Goal: Task Accomplishment & Management: Use online tool/utility

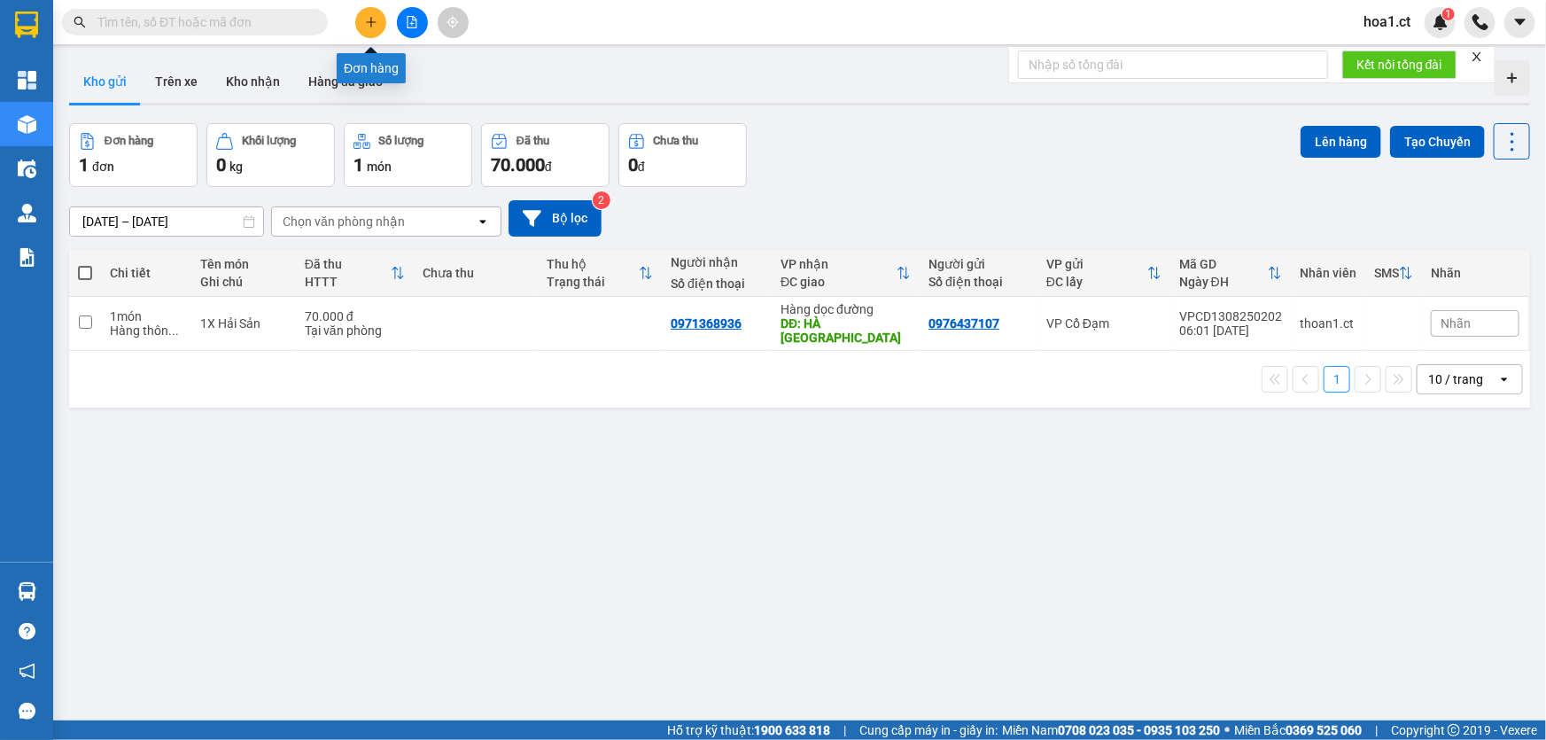
click at [363, 24] on button at bounding box center [370, 22] width 31 height 31
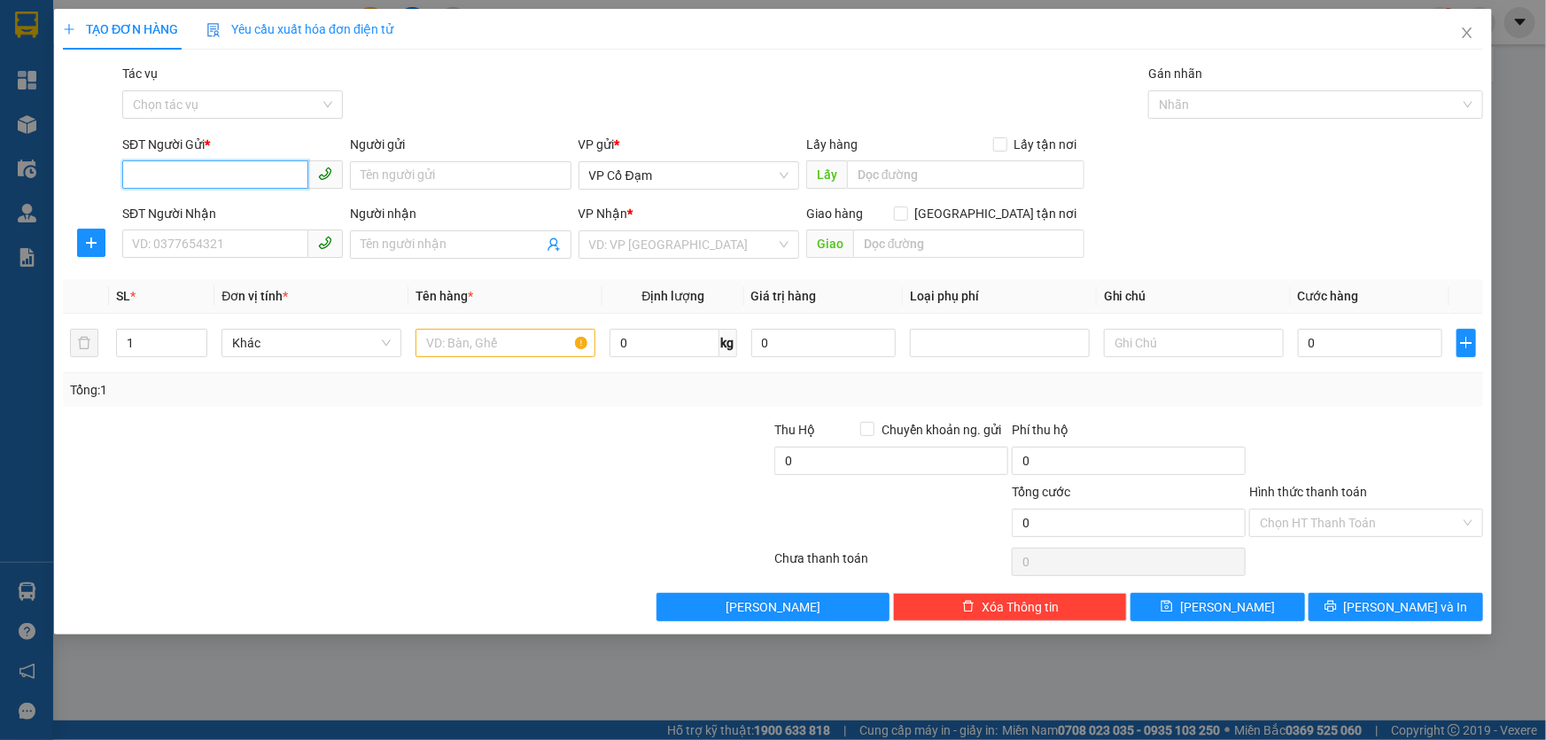
drag, startPoint x: 263, startPoint y: 194, endPoint x: 275, endPoint y: 177, distance: 20.4
paste input "0366469417"
type input "0366469417"
paste input "0866854458"
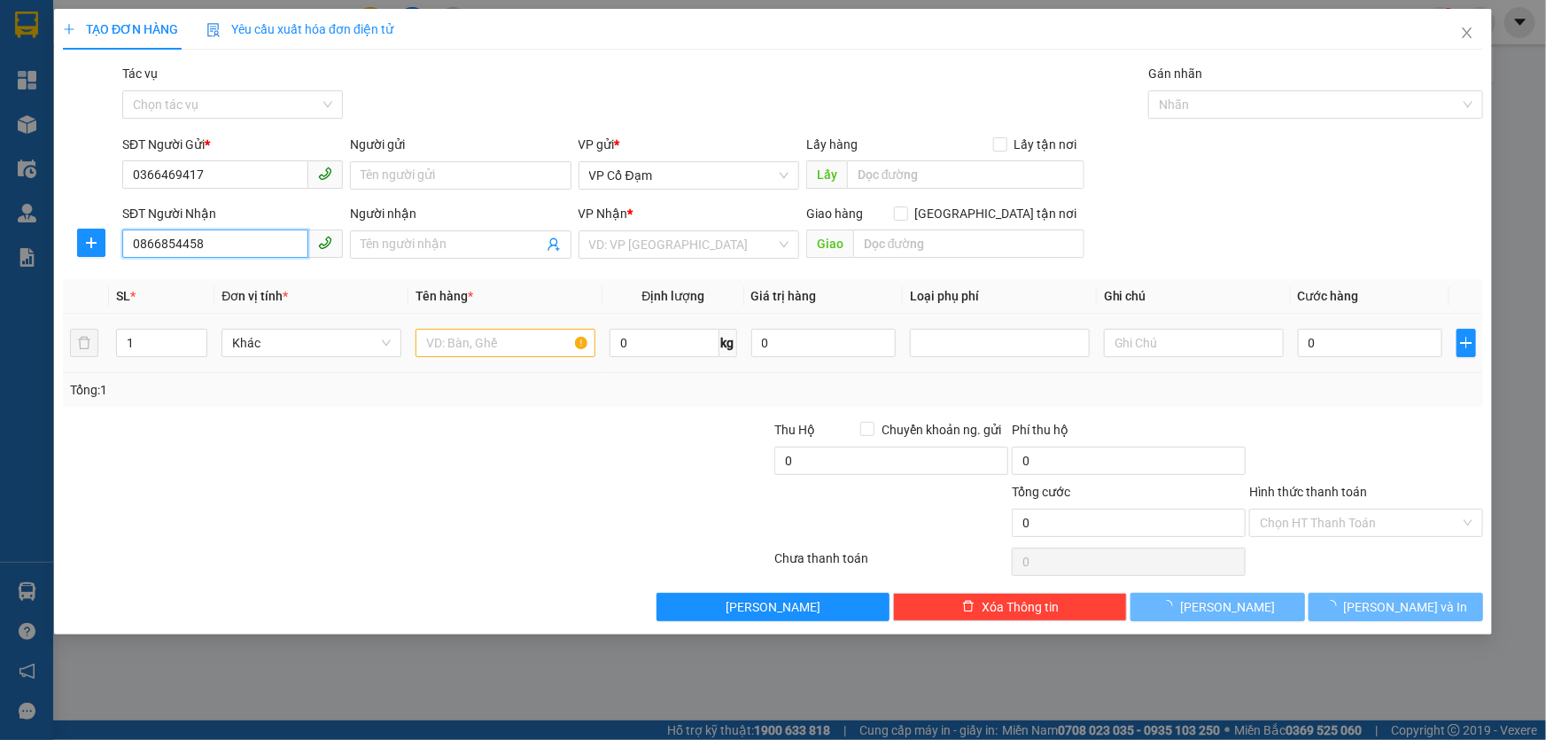
type input "0866854458"
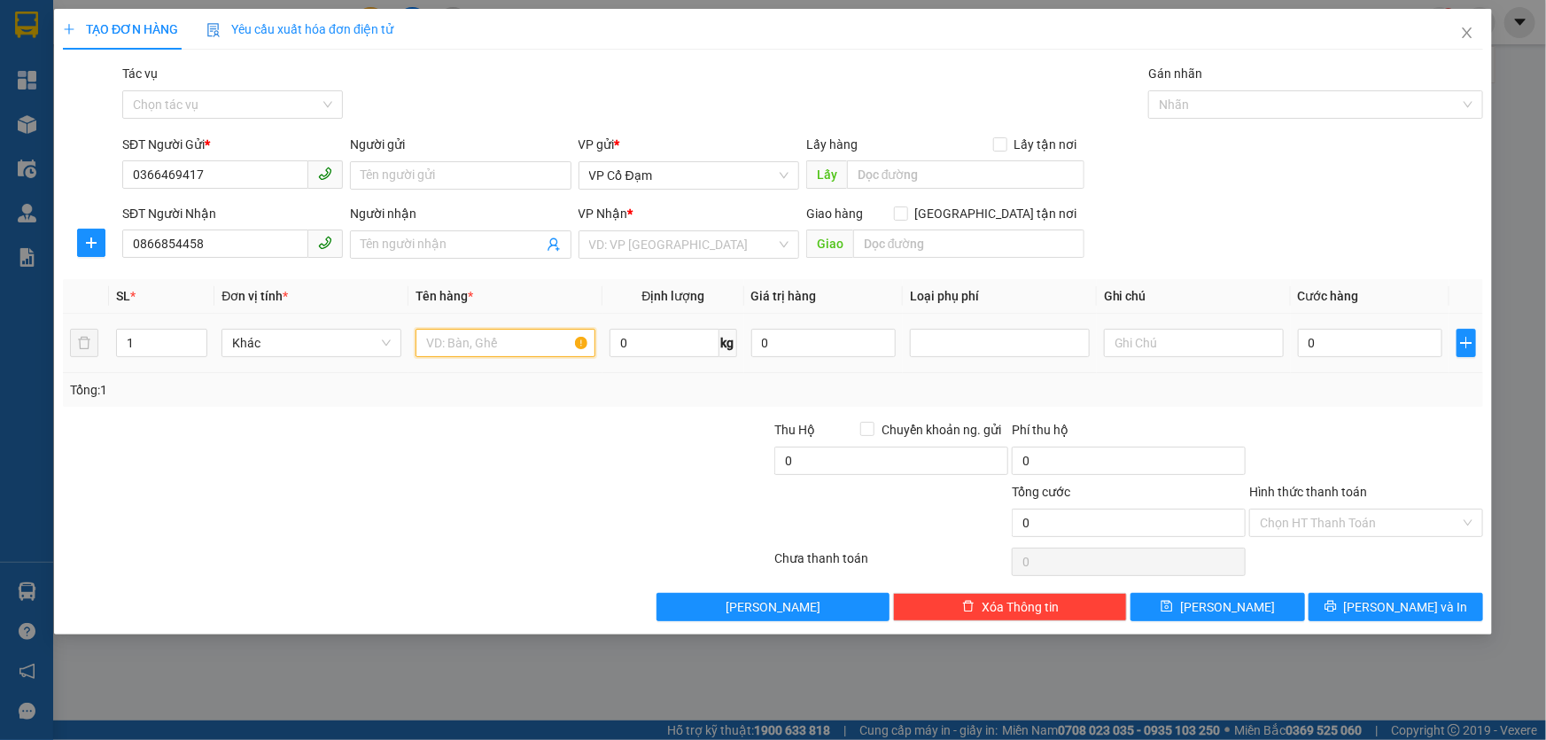
click at [488, 350] on input "text" at bounding box center [505, 343] width 180 height 28
type input "1 VALY"
click at [689, 256] on input "search" at bounding box center [682, 244] width 187 height 27
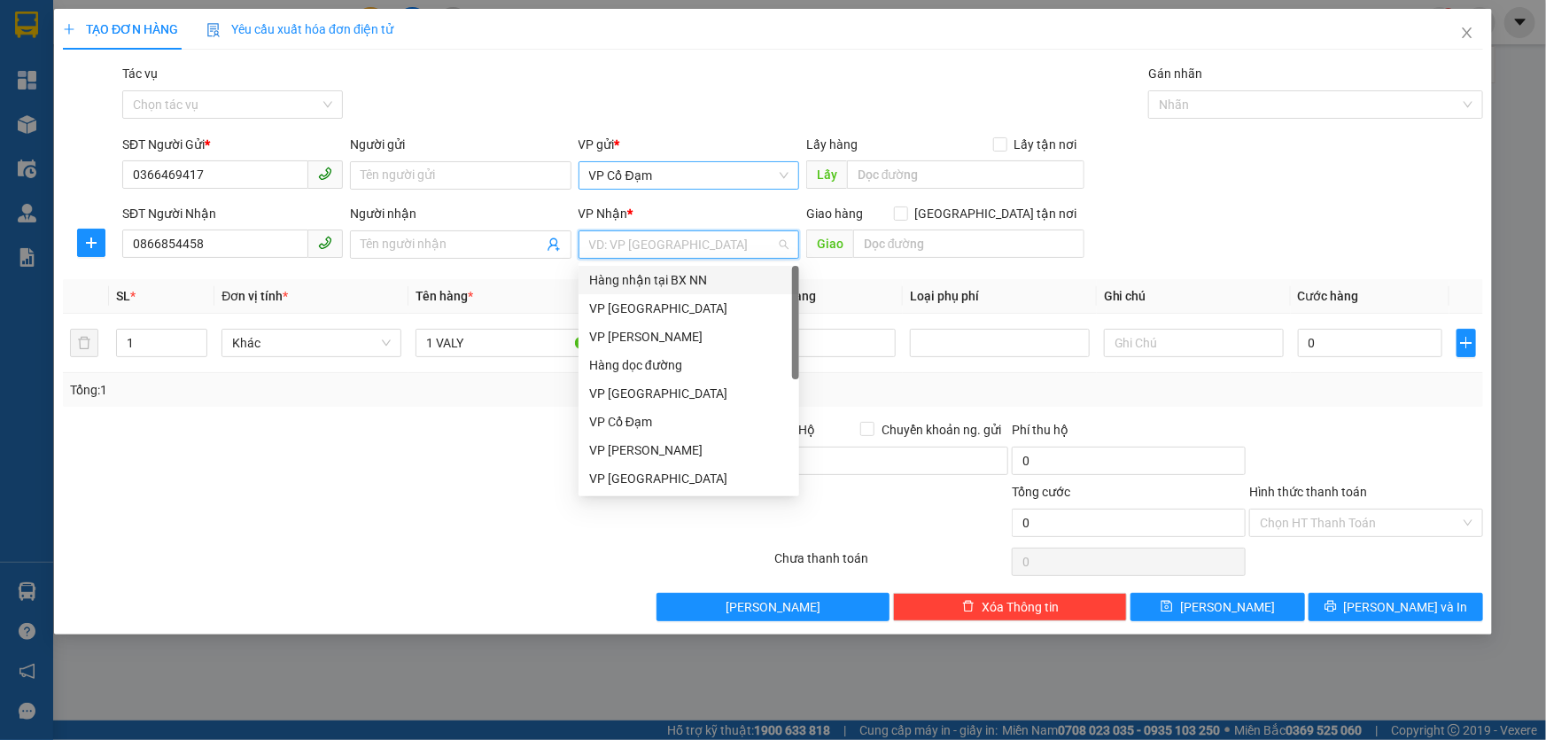
click at [689, 180] on span "VP Cổ Đạm" at bounding box center [688, 175] width 199 height 27
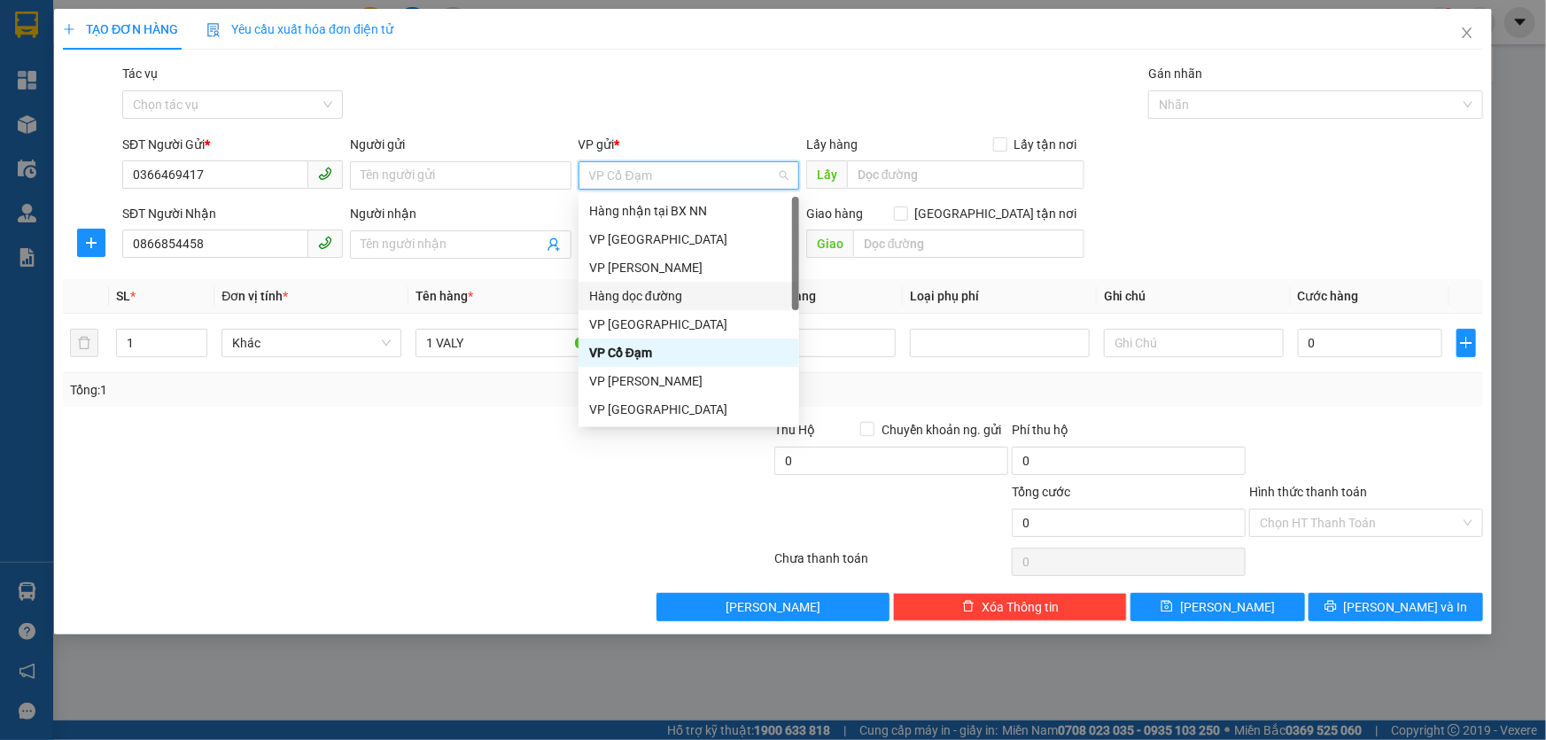
click at [652, 290] on div "Hàng dọc đường" at bounding box center [688, 295] width 199 height 19
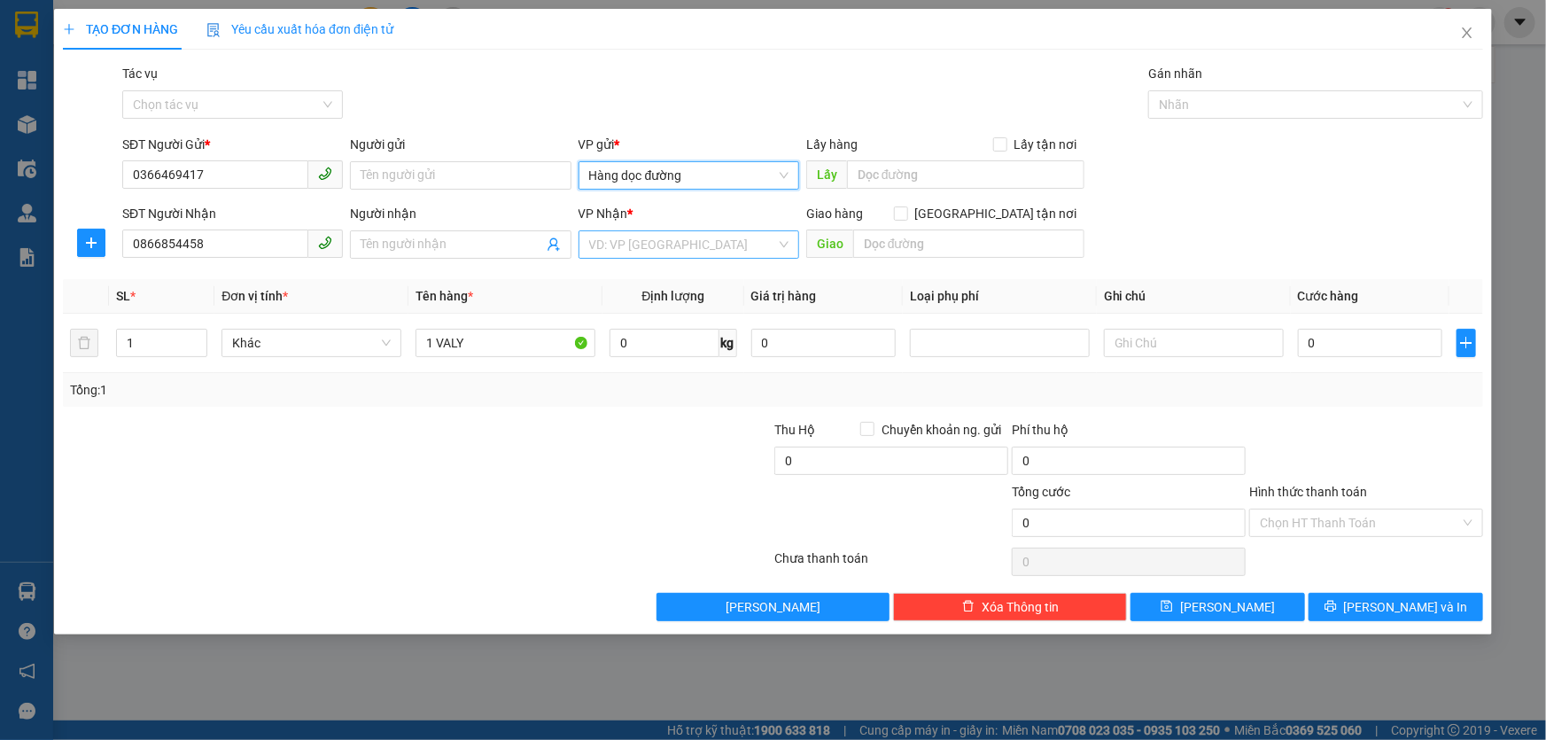
click at [681, 246] on input "search" at bounding box center [682, 244] width 187 height 27
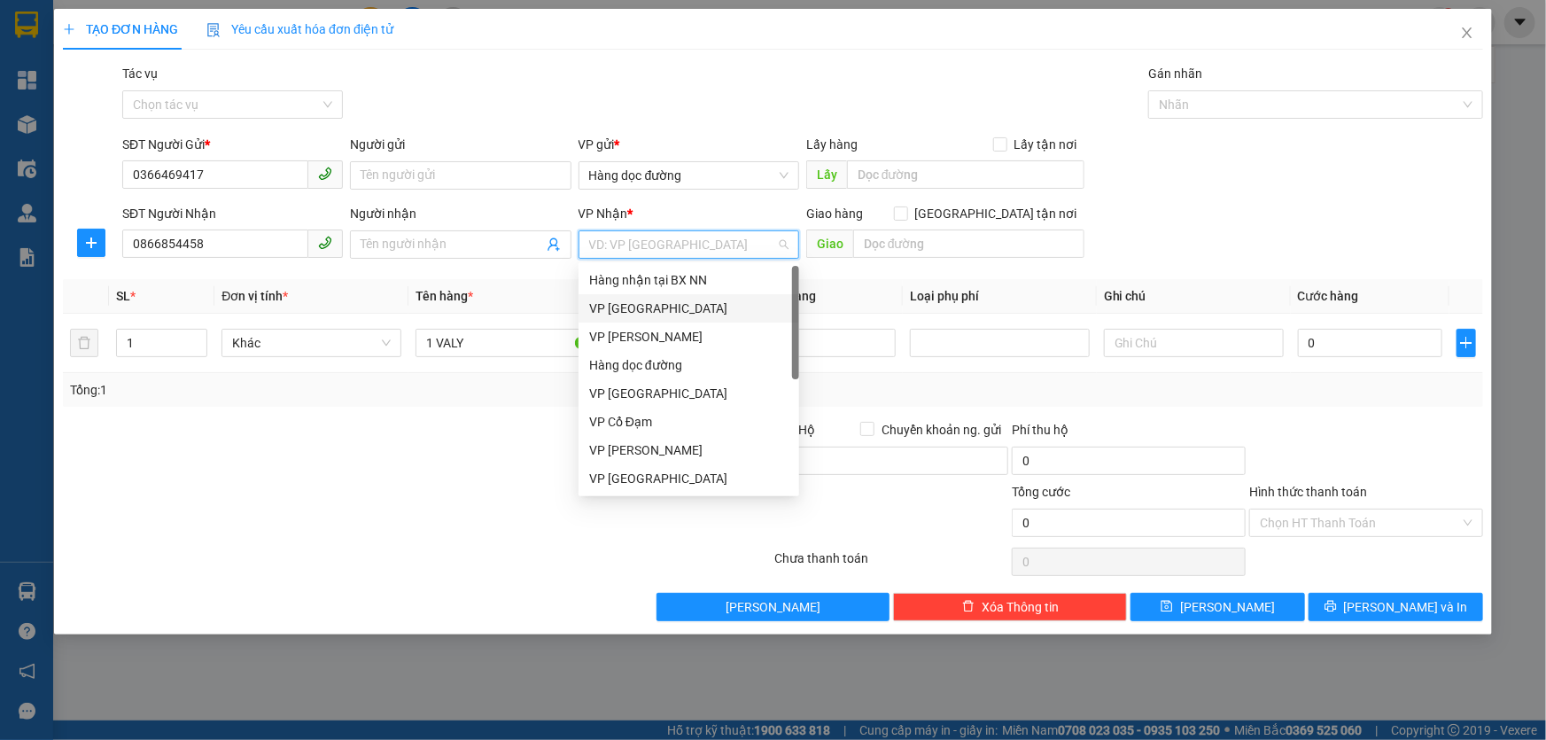
click at [666, 303] on div "VP Mỹ Đình" at bounding box center [688, 307] width 199 height 19
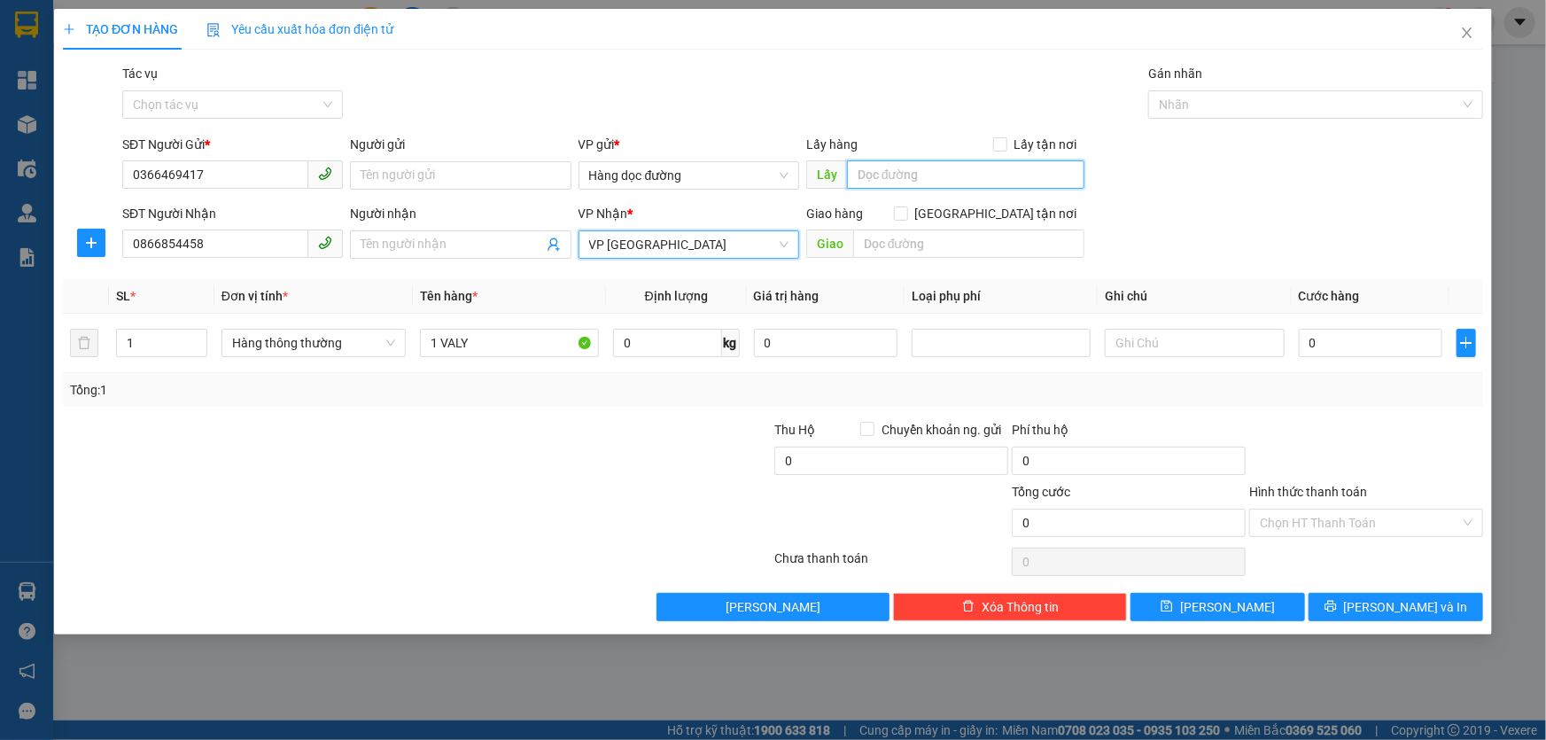
click at [933, 174] on input "text" at bounding box center [965, 174] width 237 height 28
type input "X YEN"
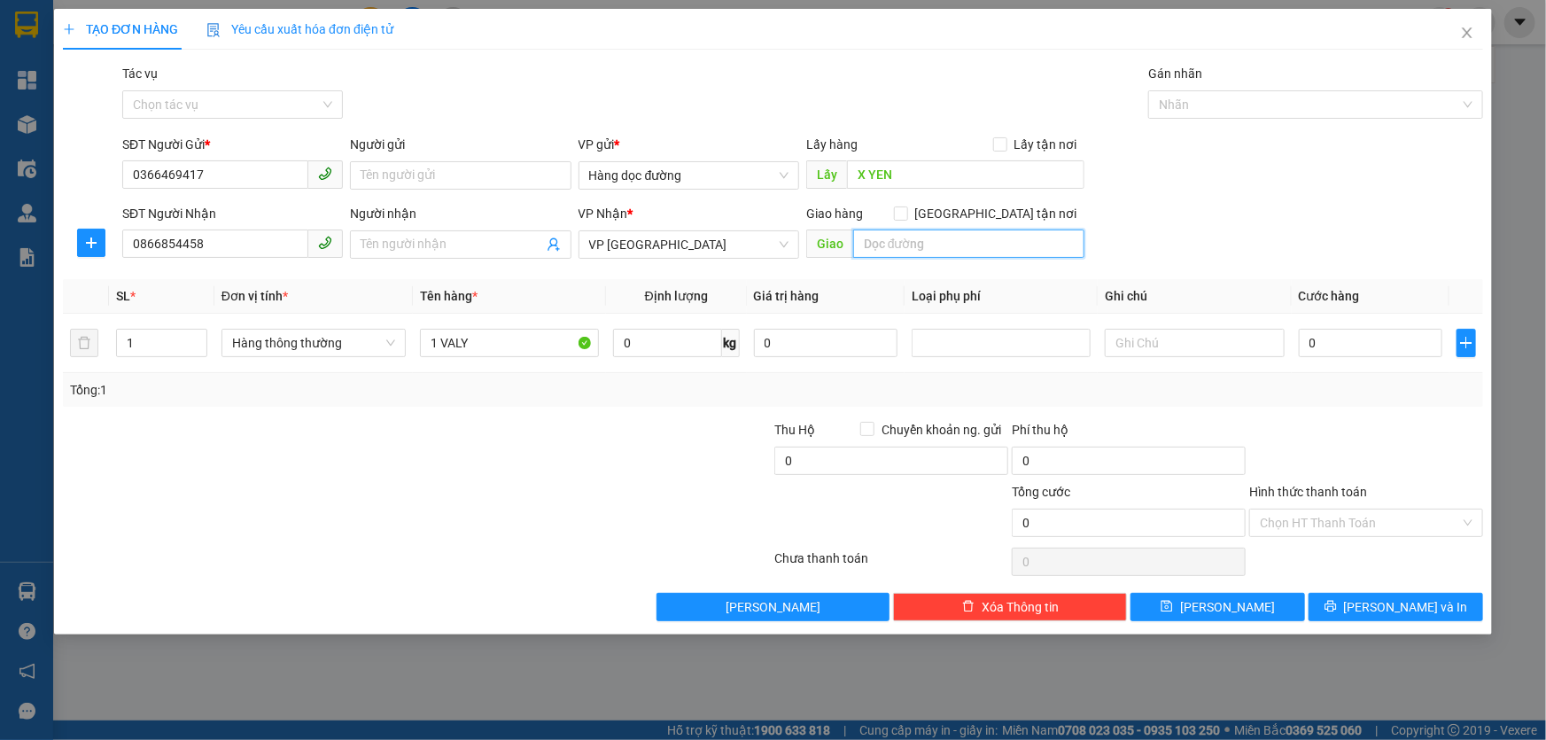
click at [894, 248] on input "text" at bounding box center [968, 243] width 231 height 28
click at [616, 60] on div "TẠO ĐƠN HÀNG Yêu cầu xuất hóa đơn điện tử Transit Pickup Surcharge Ids Transit …" at bounding box center [773, 315] width 1420 height 612
click at [1173, 612] on span "save" at bounding box center [1166, 607] width 12 height 14
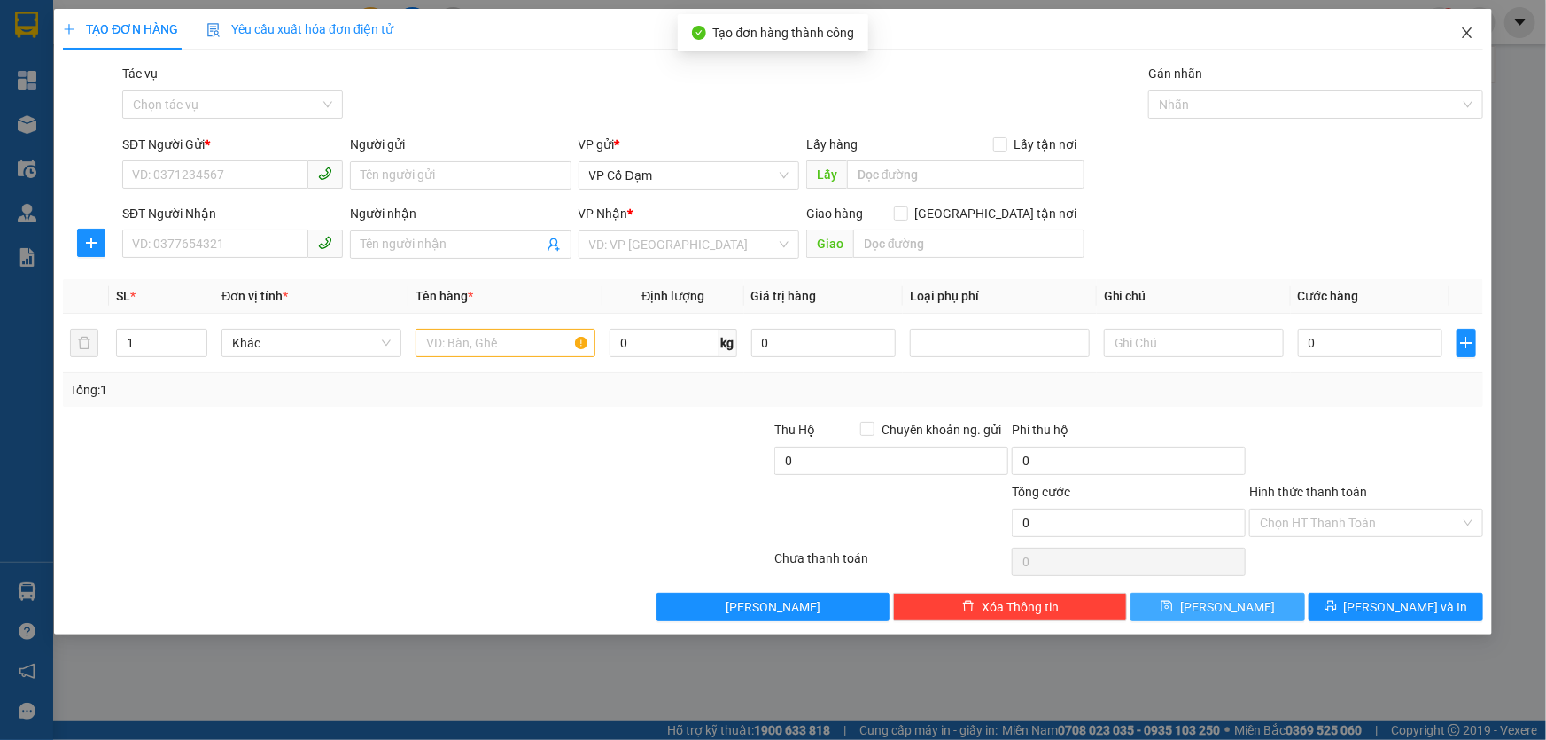
click at [1458, 42] on span "Close" at bounding box center [1467, 34] width 50 height 50
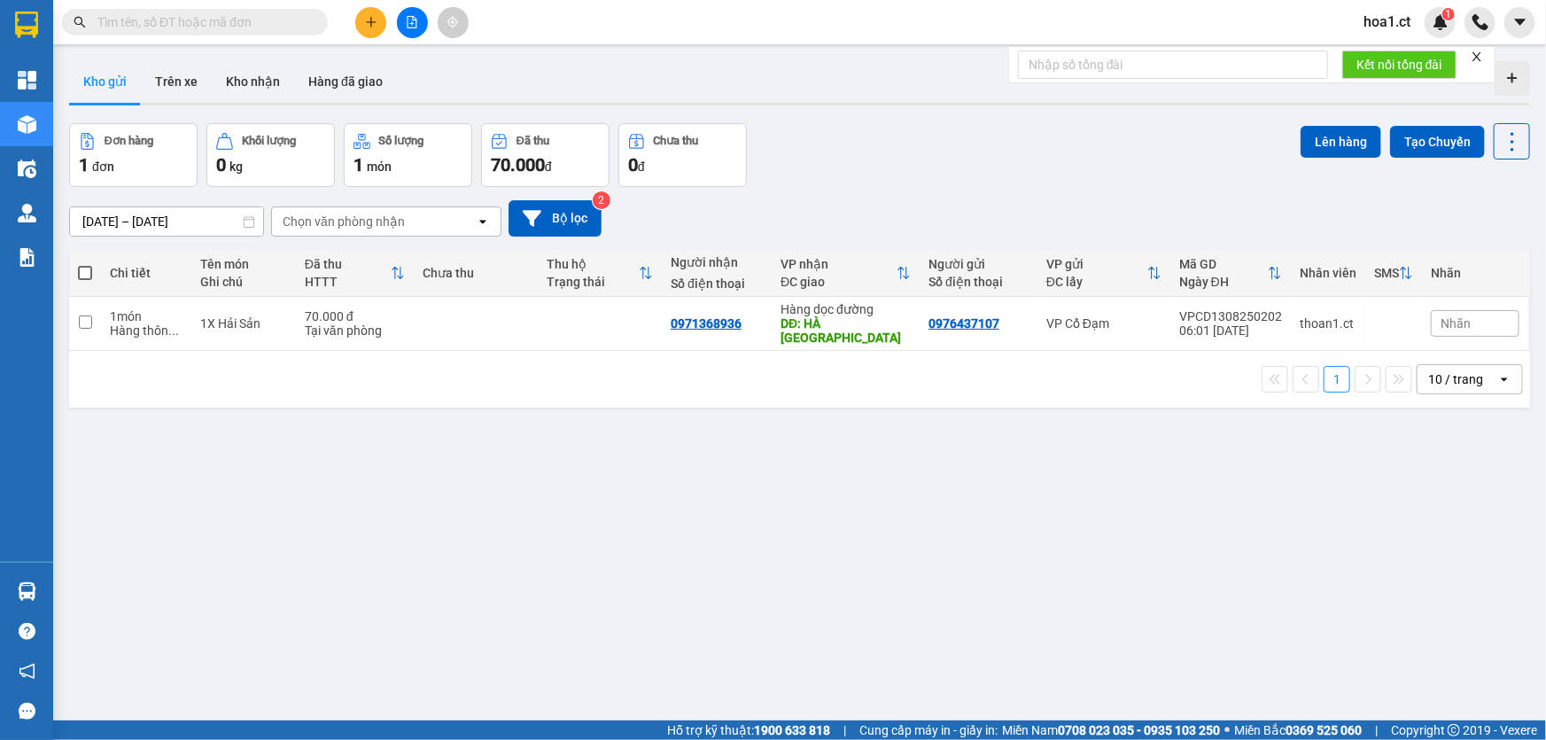
click at [331, 219] on div "Chọn văn phòng nhận" at bounding box center [344, 222] width 122 height 18
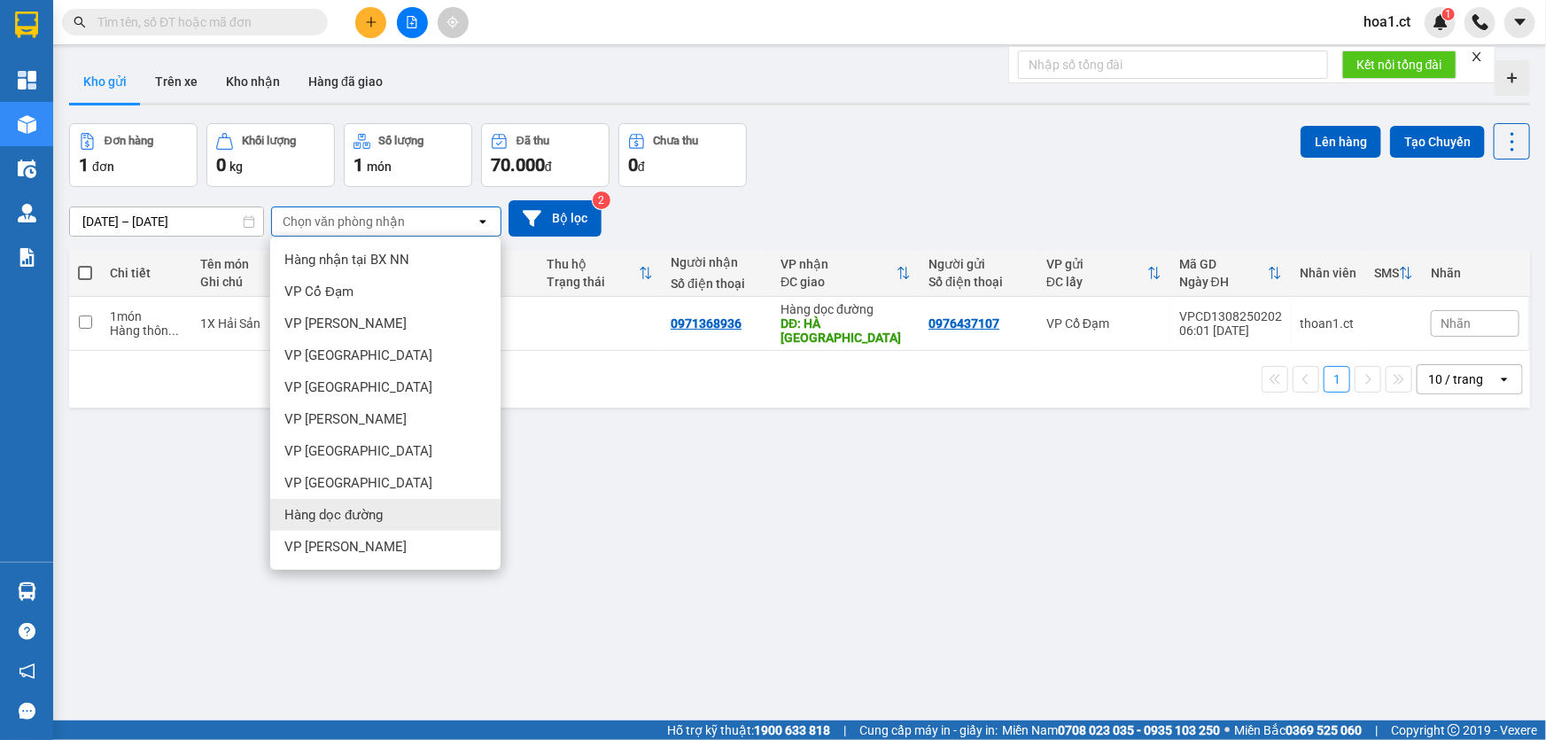
drag, startPoint x: 359, startPoint y: 520, endPoint x: 456, endPoint y: 252, distance: 285.5
click at [359, 517] on span "Hàng dọc đường" at bounding box center [333, 515] width 98 height 18
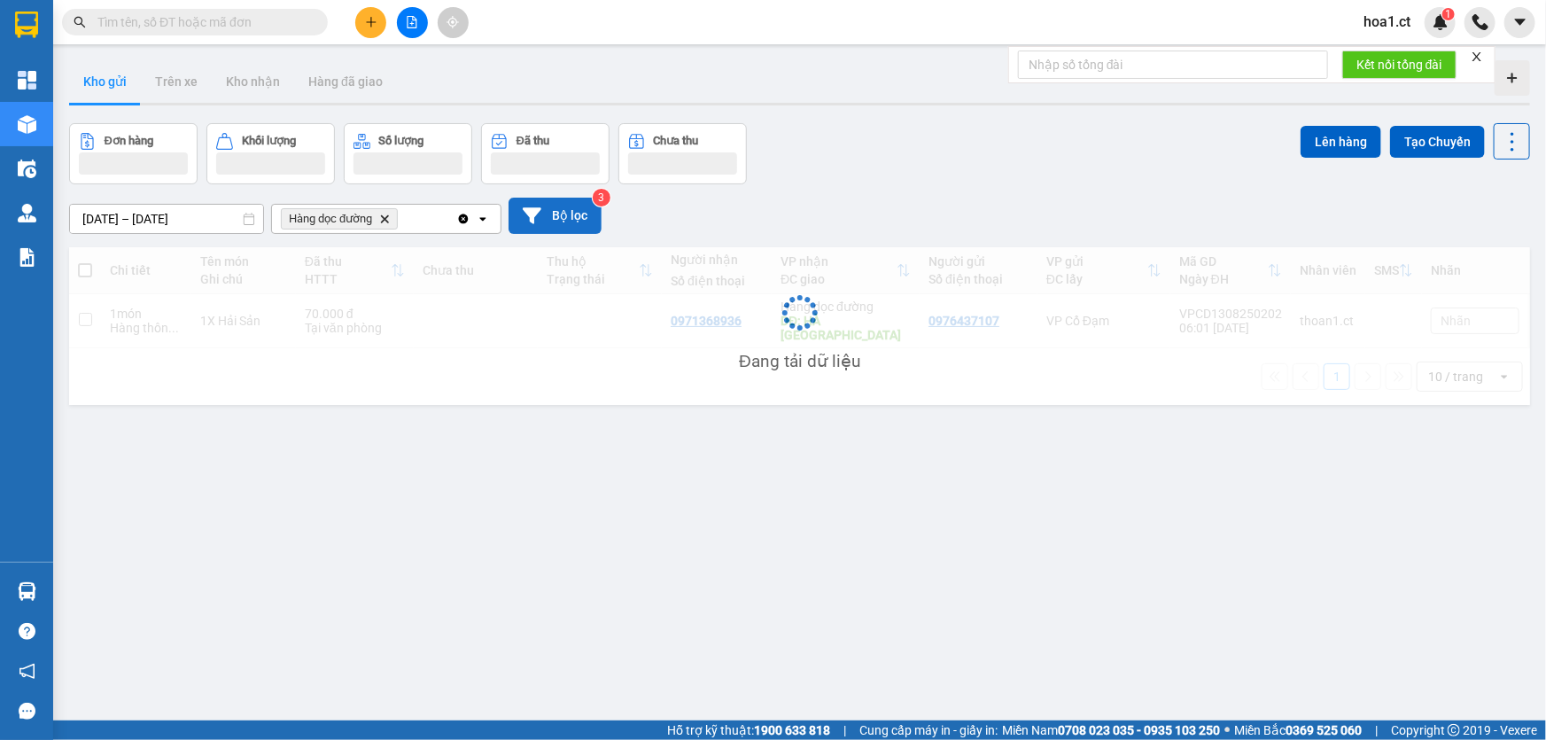
click at [580, 216] on button "Bộ lọc" at bounding box center [554, 216] width 93 height 36
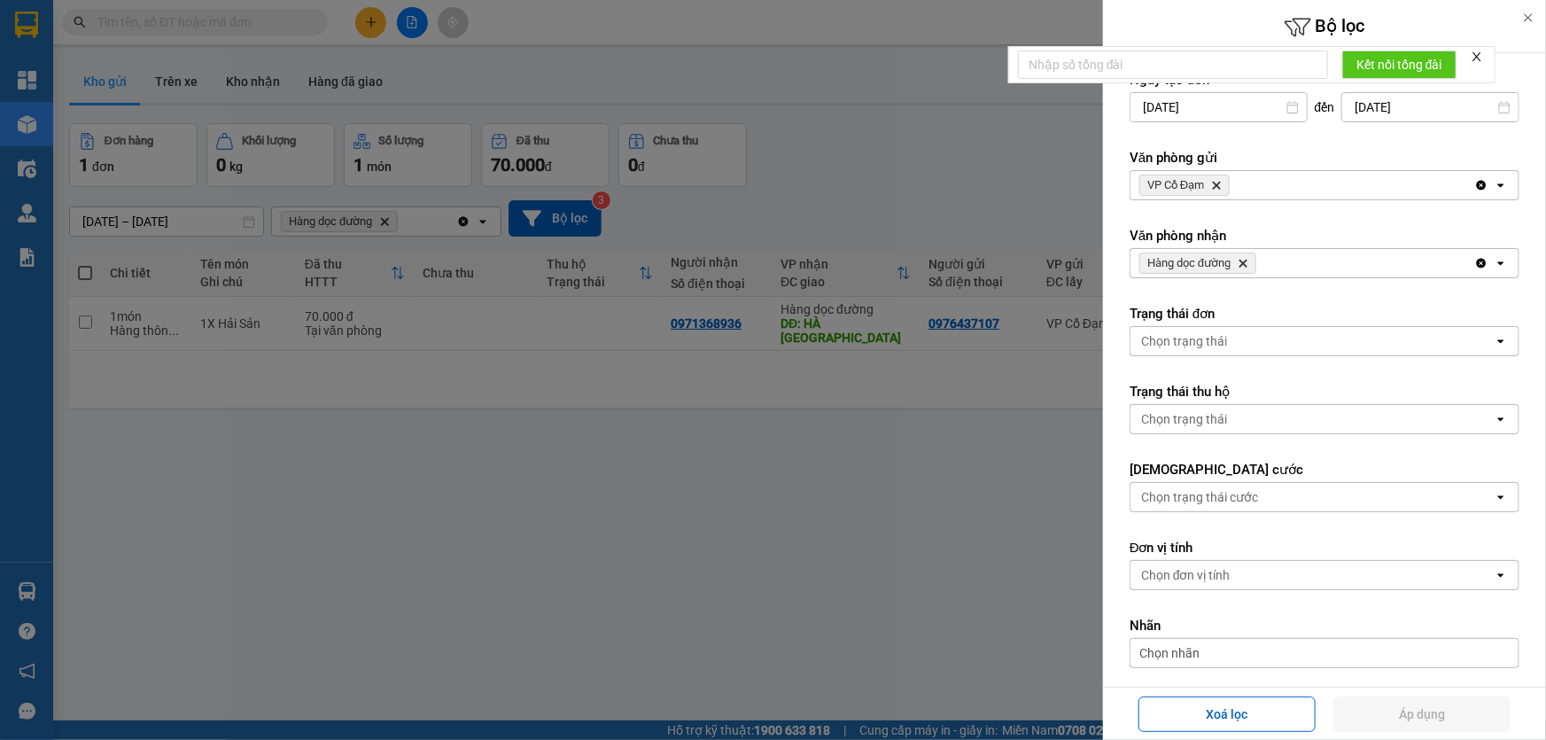
click at [816, 198] on div at bounding box center [773, 370] width 1546 height 740
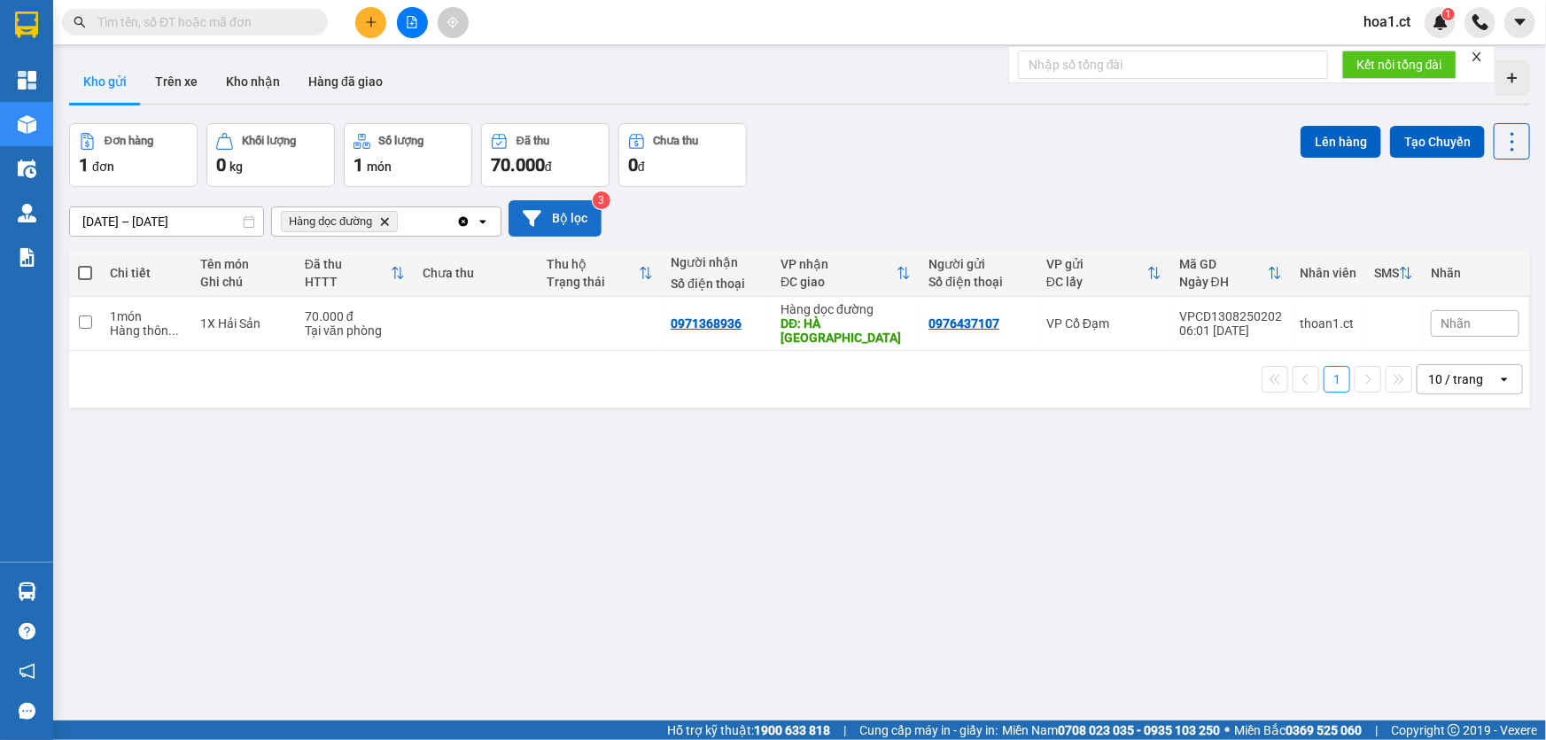
click at [547, 221] on button "Bộ lọc" at bounding box center [554, 218] width 93 height 36
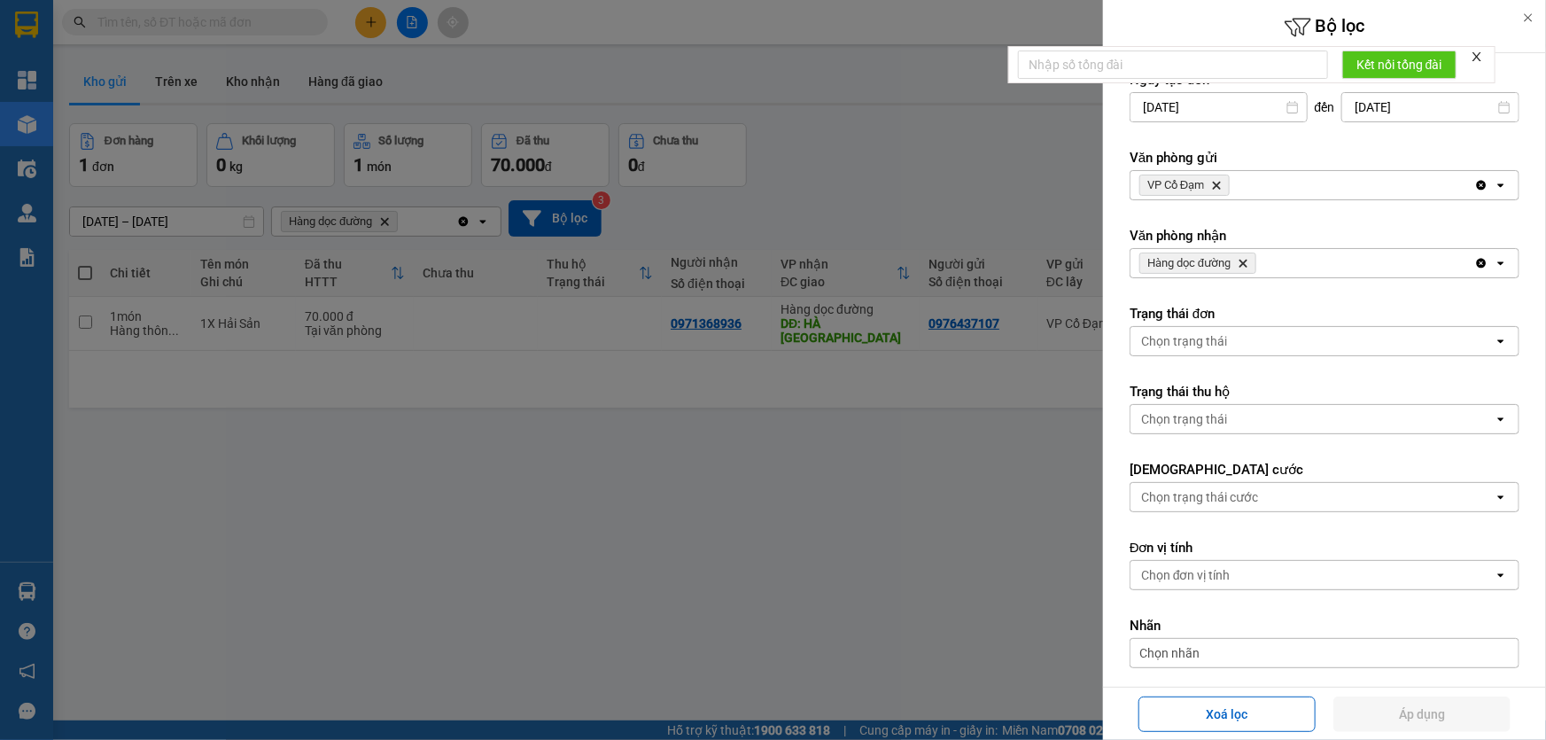
click at [1216, 180] on icon "Delete" at bounding box center [1216, 185] width 11 height 11
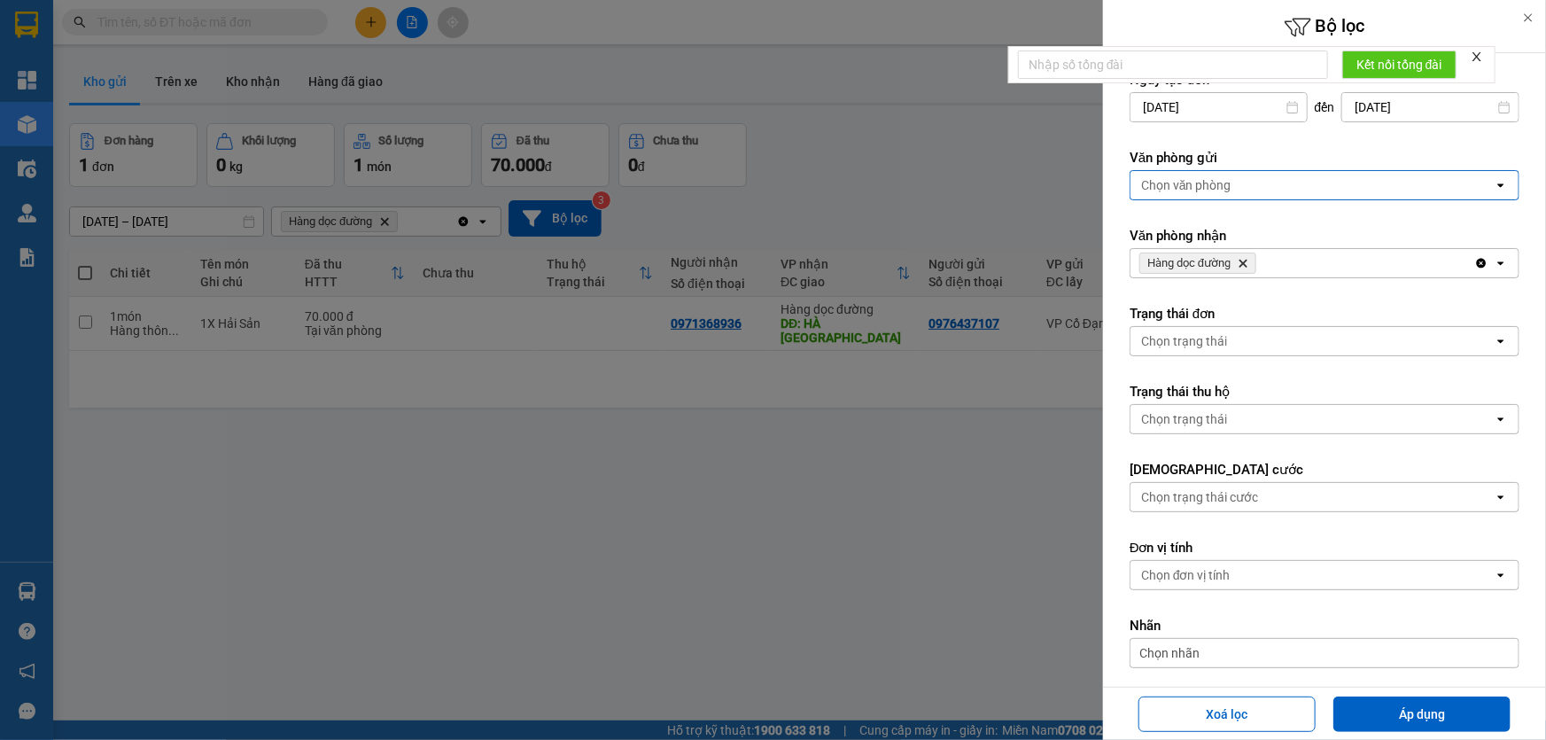
click at [1228, 190] on div "Chọn văn phòng" at bounding box center [1186, 185] width 90 height 18
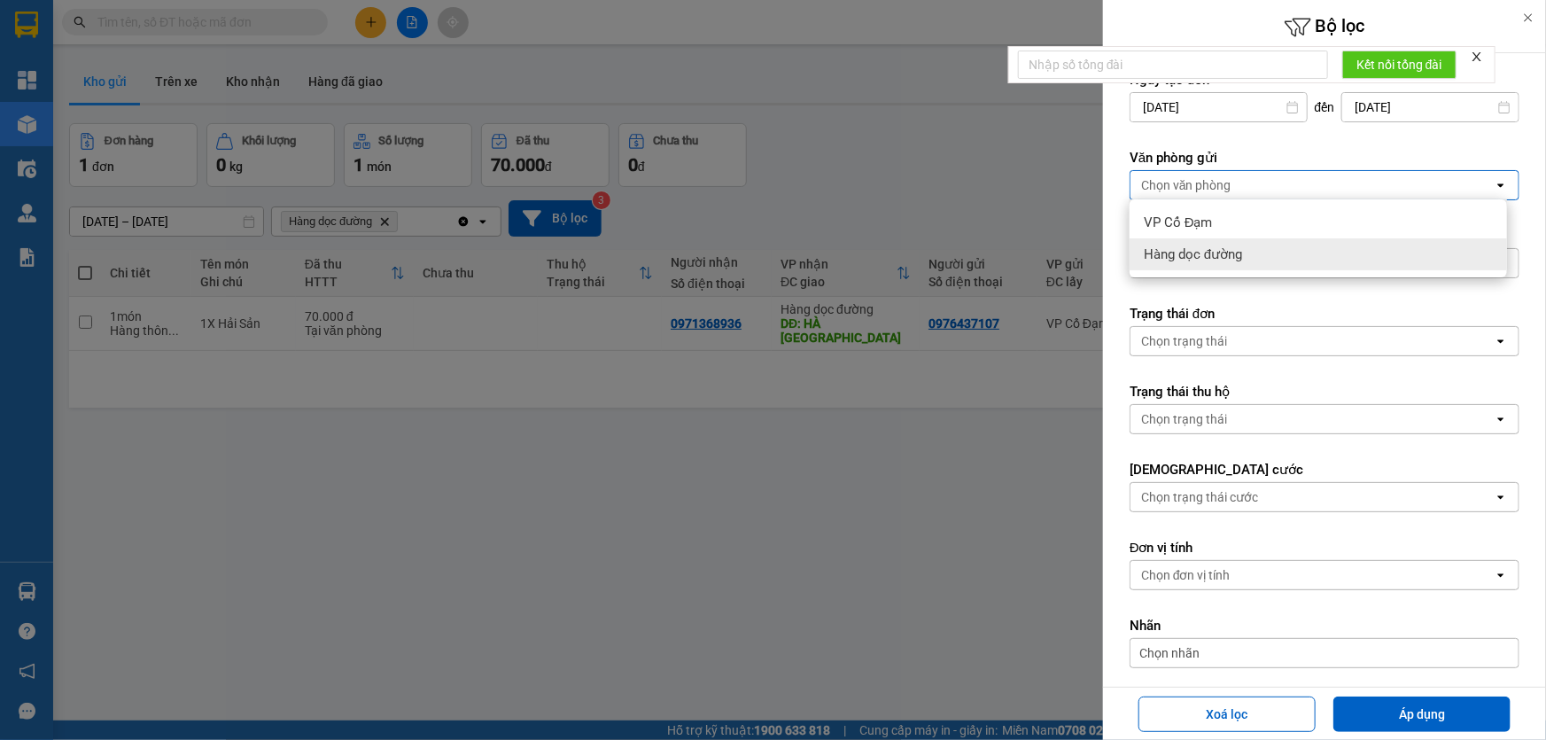
click at [1276, 258] on div "Hàng dọc đường" at bounding box center [1317, 254] width 377 height 32
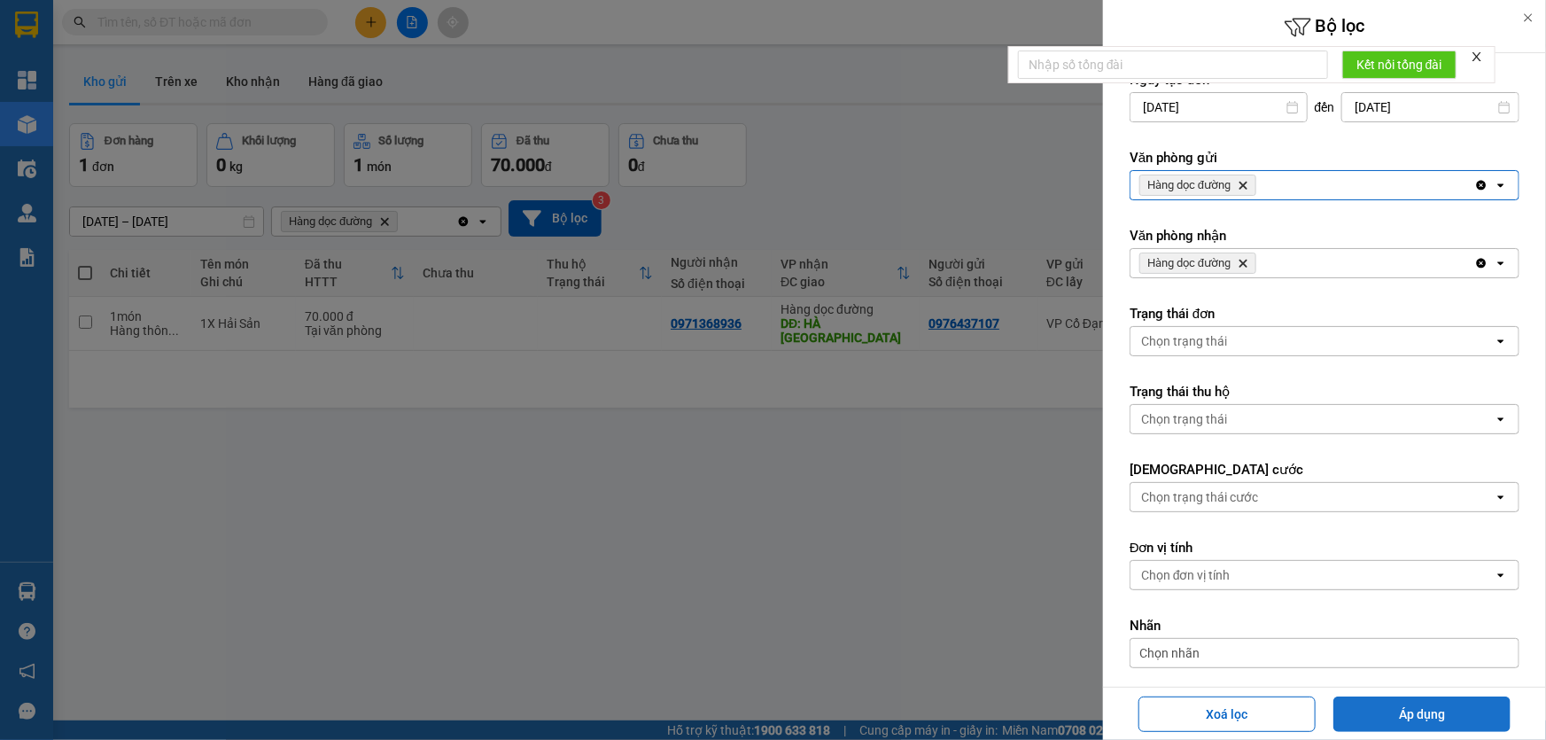
click at [1408, 725] on button "Áp dụng" at bounding box center [1421, 713] width 177 height 35
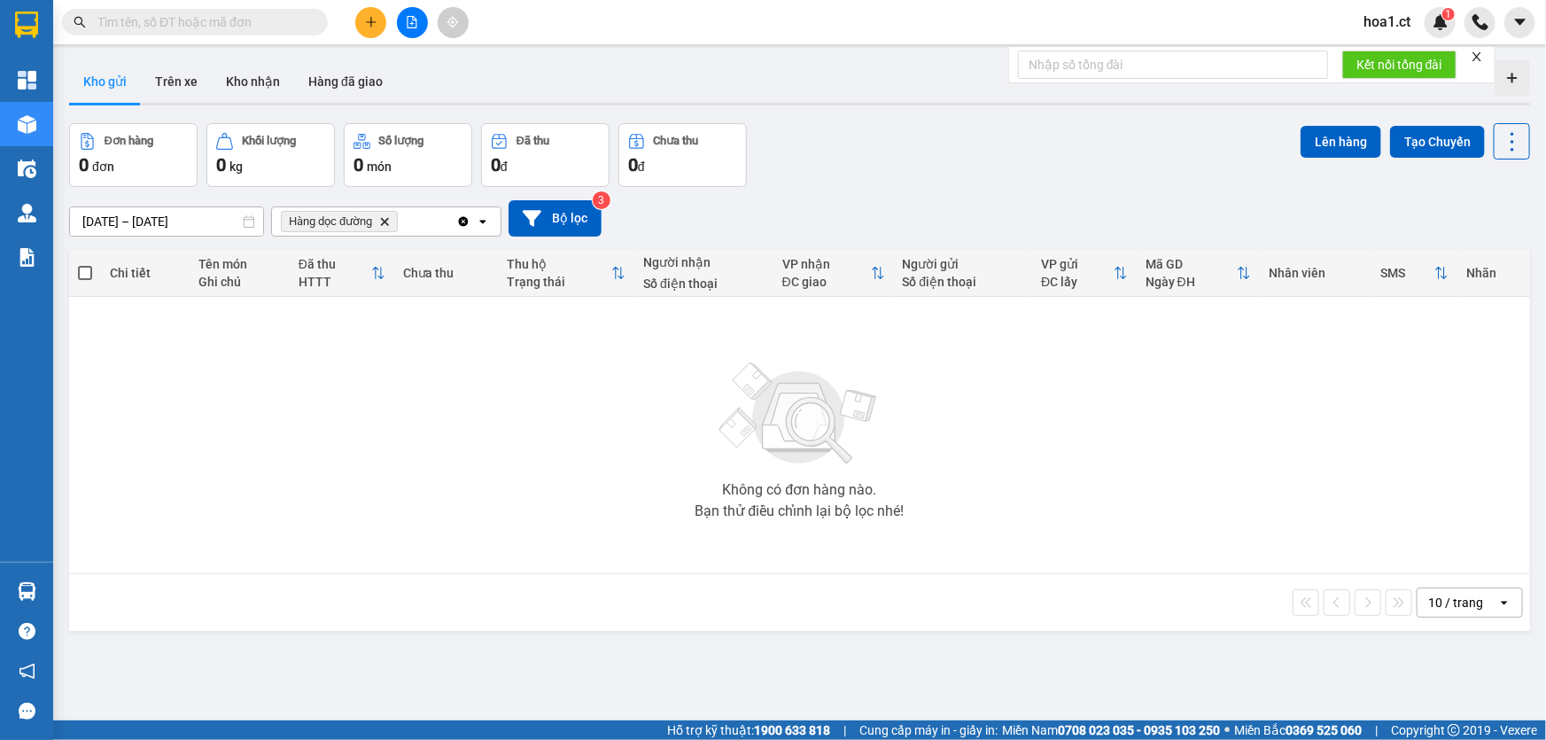
click at [384, 218] on icon "Hàng dọc đường, close by backspace" at bounding box center [385, 221] width 8 height 8
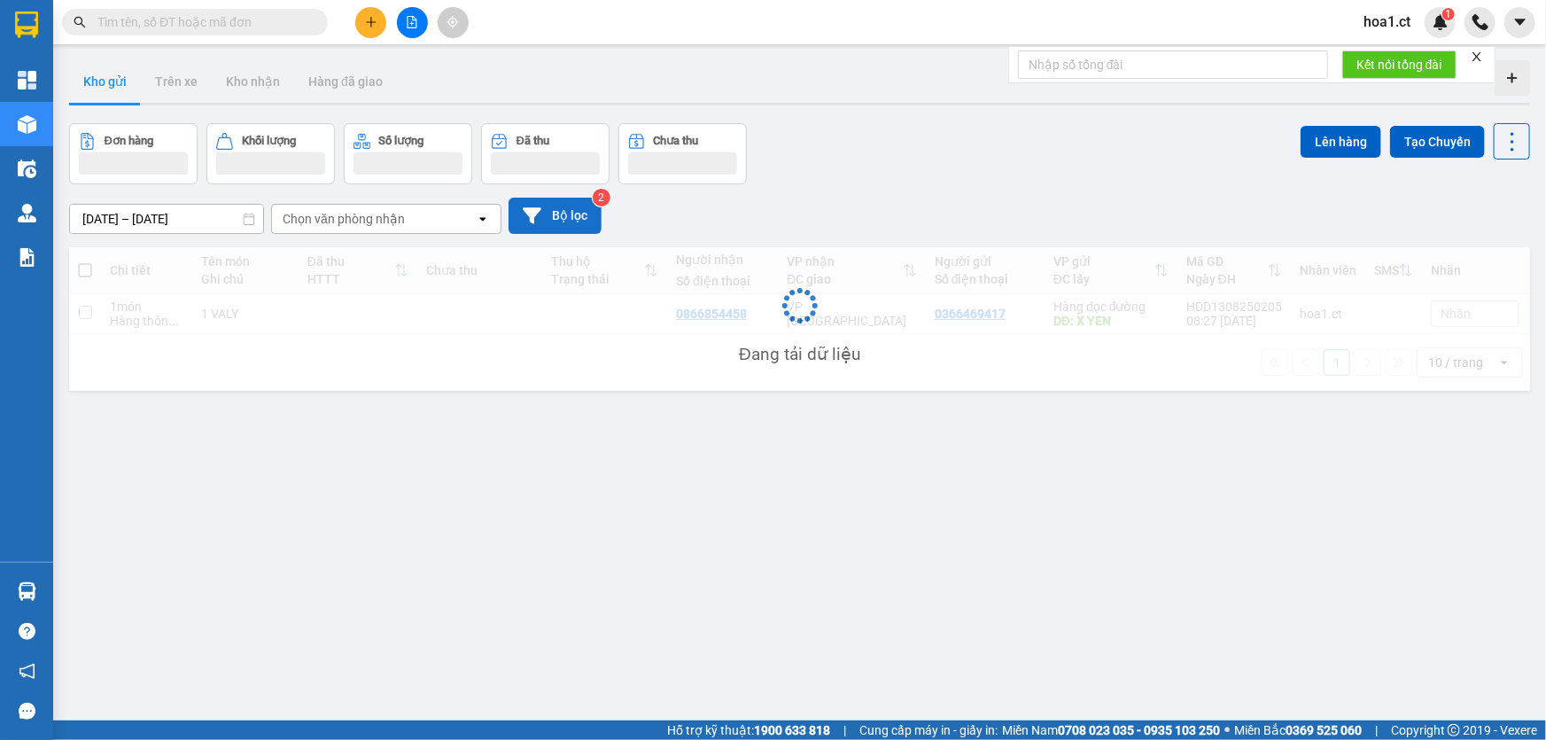
click at [568, 221] on button "Bộ lọc" at bounding box center [554, 216] width 93 height 36
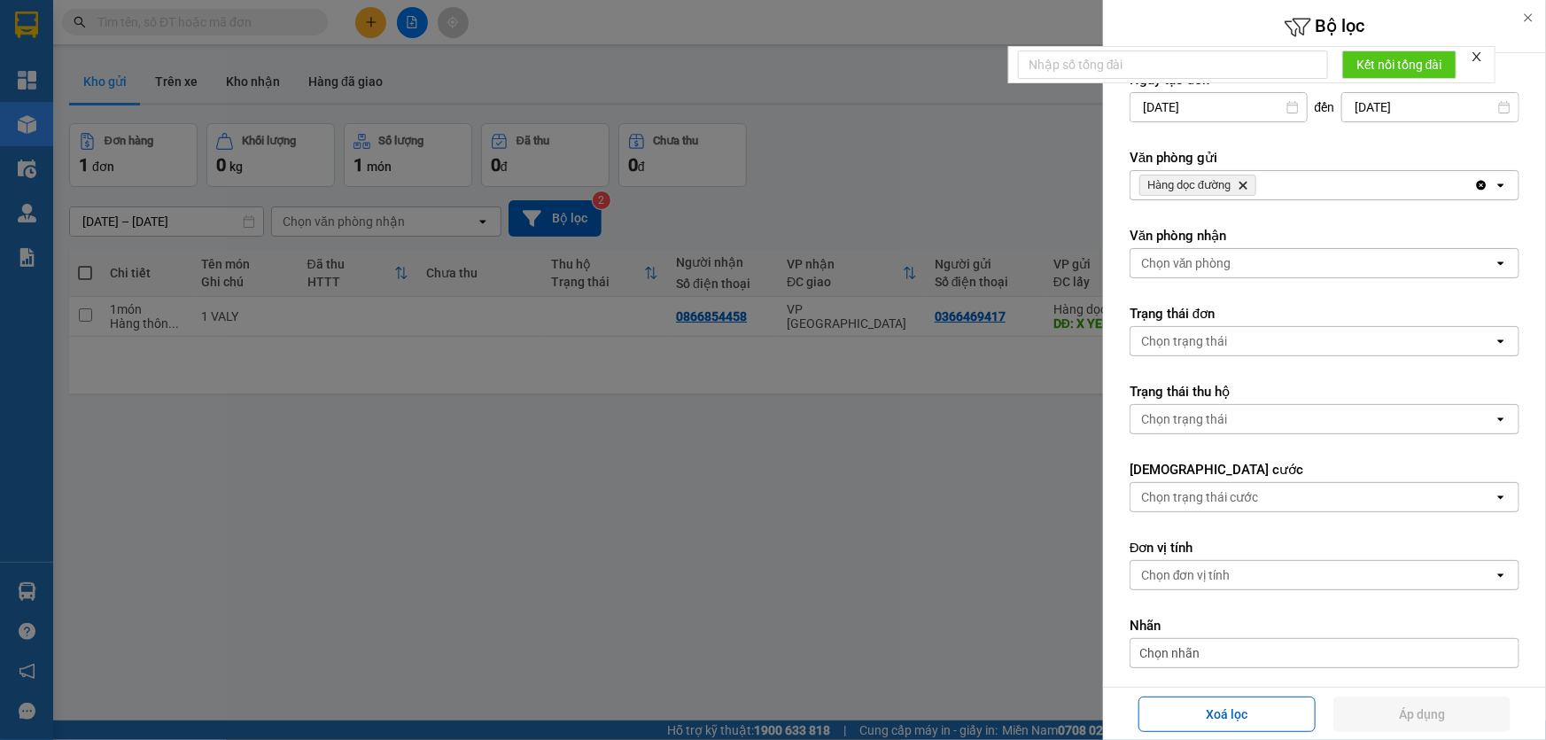
click at [885, 196] on div at bounding box center [773, 370] width 1546 height 740
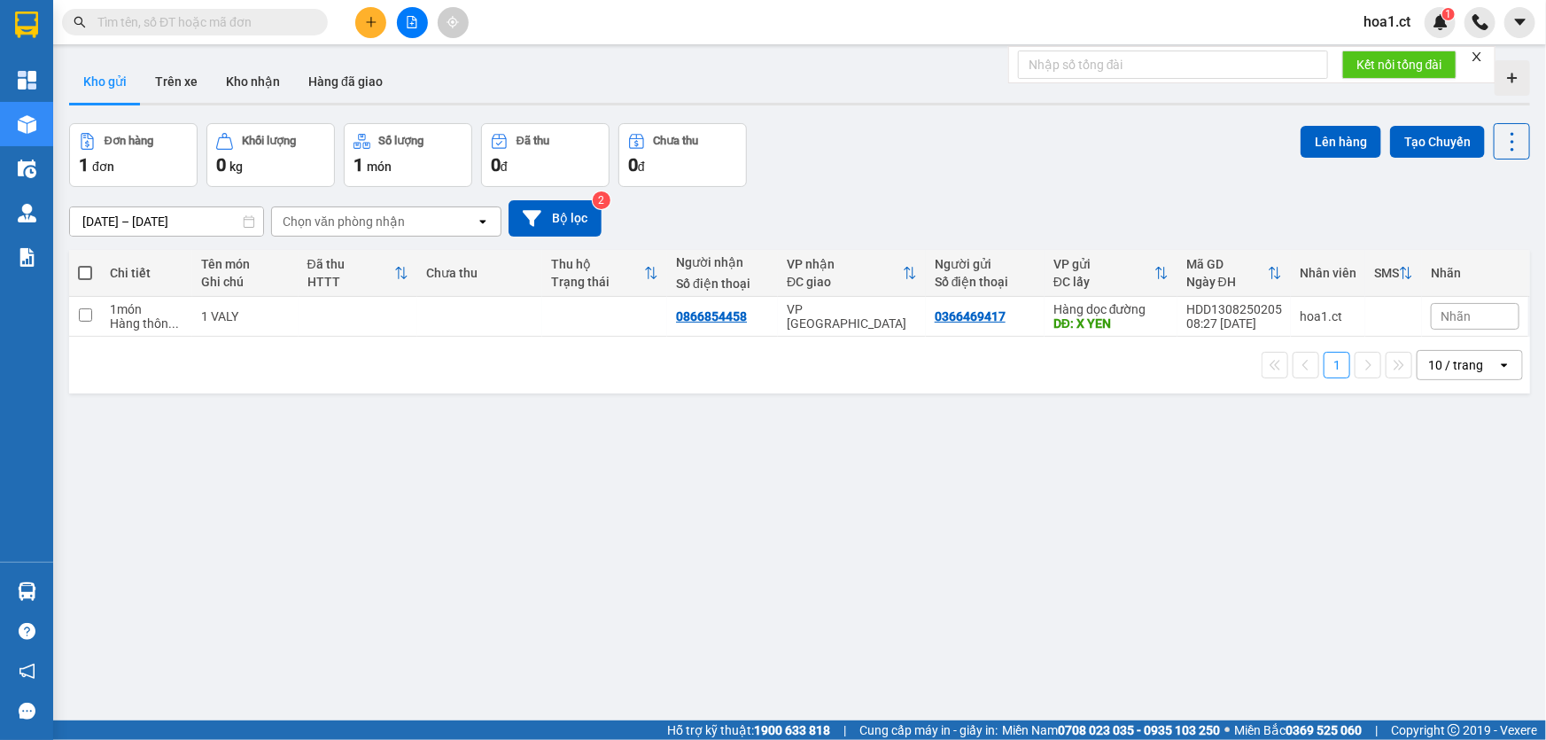
click at [494, 504] on div "ver 1.8.137 Kho gửi Trên xe Kho nhận Hàng đã giao Đơn hàng 1 đơn Khối lượng 0 k…" at bounding box center [799, 423] width 1475 height 740
click at [88, 317] on input "checkbox" at bounding box center [85, 314] width 13 height 13
checkbox input "true"
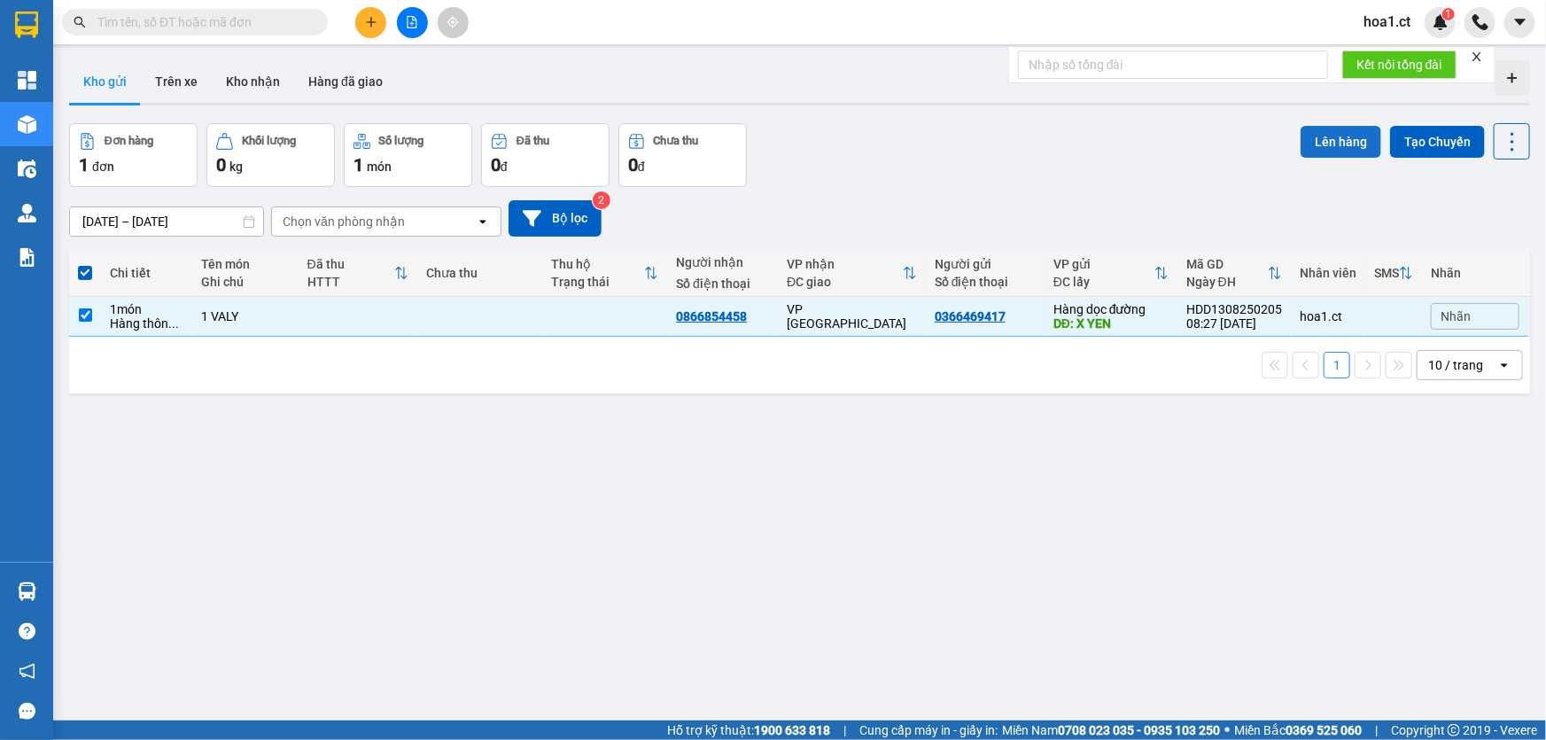
click at [1329, 143] on button "Lên hàng" at bounding box center [1340, 142] width 81 height 32
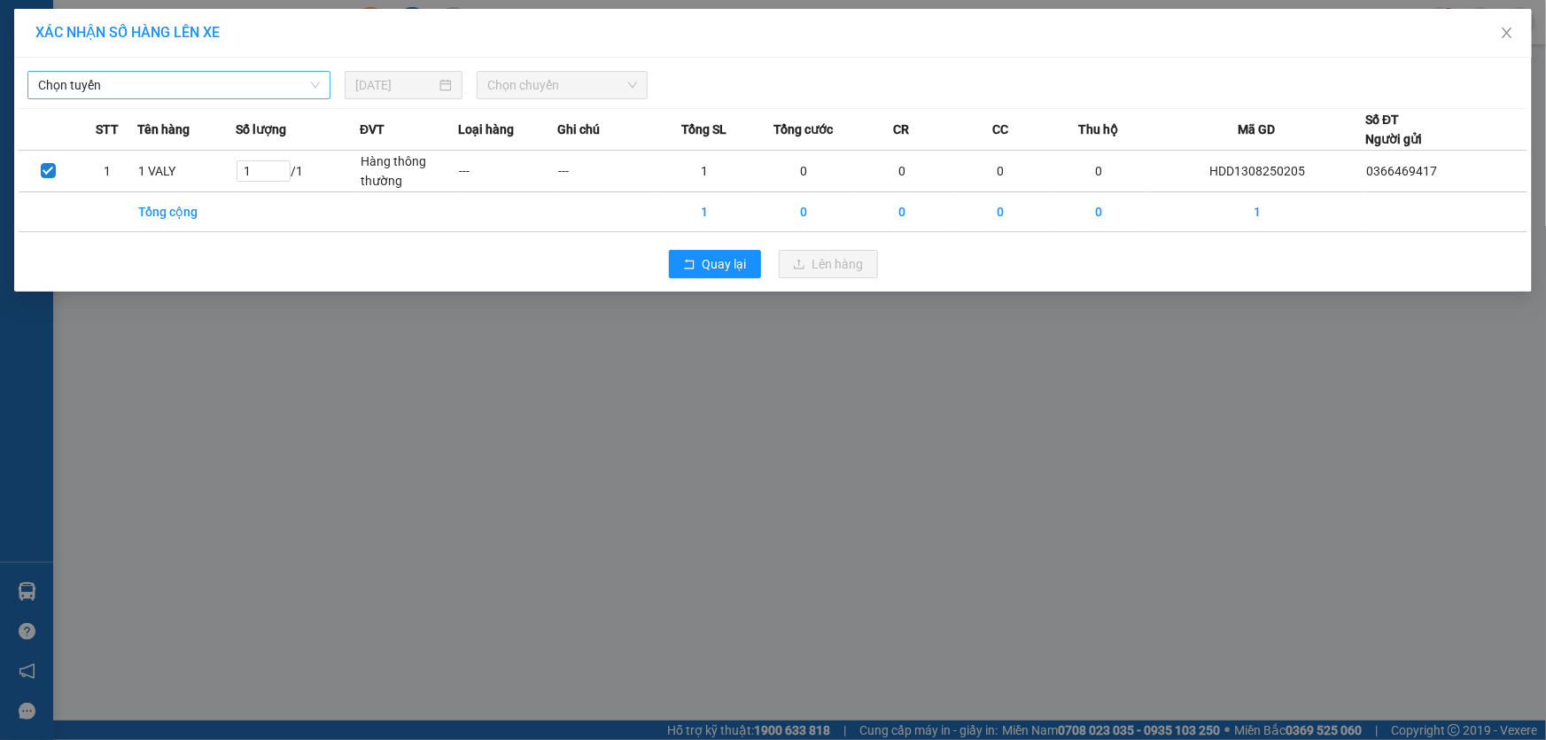
click at [218, 85] on span "Chọn tuyến" at bounding box center [179, 85] width 282 height 27
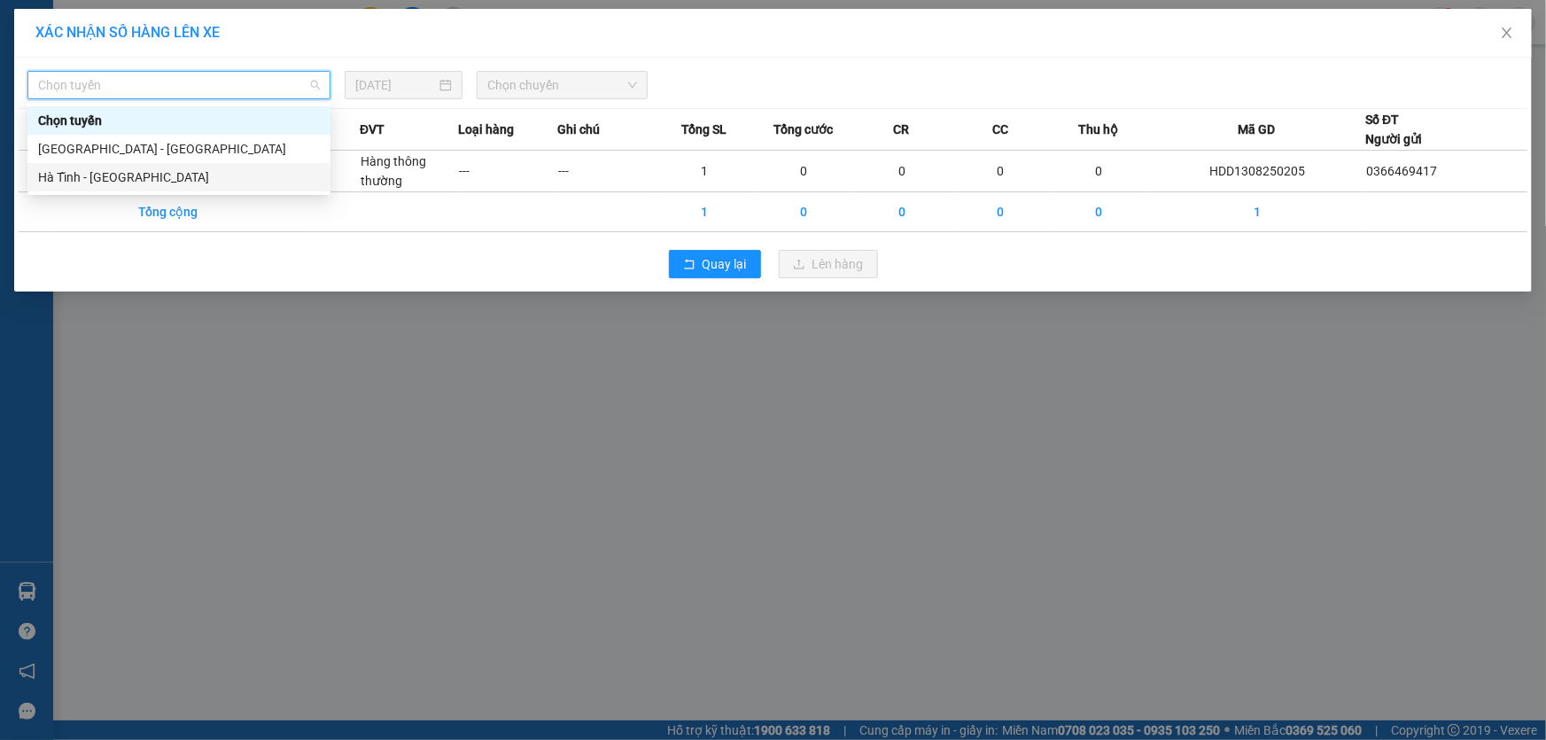
click at [120, 173] on div "Hà Tĩnh - Hà Nội" at bounding box center [179, 176] width 282 height 19
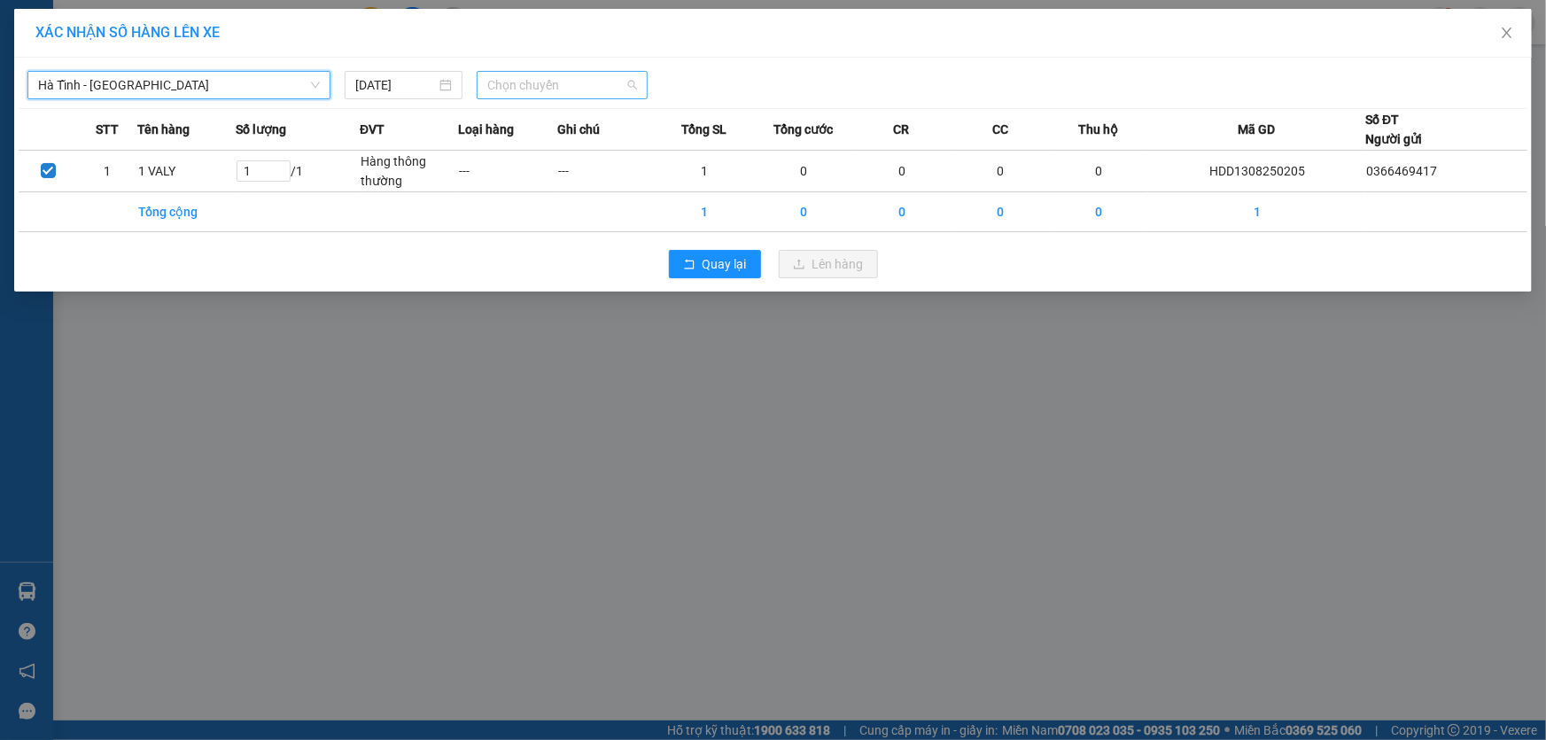
click at [589, 79] on span "Chọn chuyến" at bounding box center [562, 85] width 150 height 27
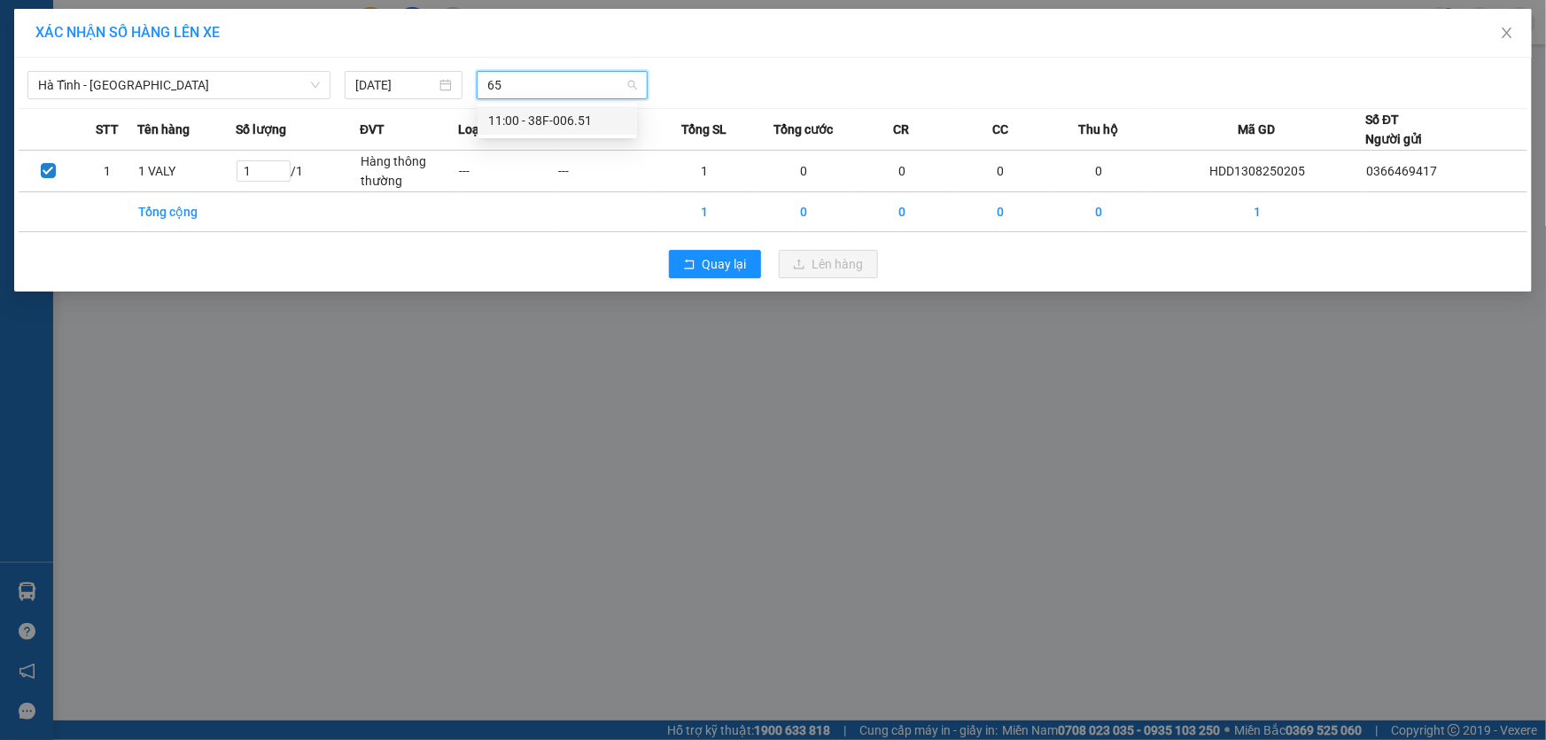
type input "651"
click at [559, 126] on div "11:00 - 38F-006.51" at bounding box center [557, 120] width 138 height 19
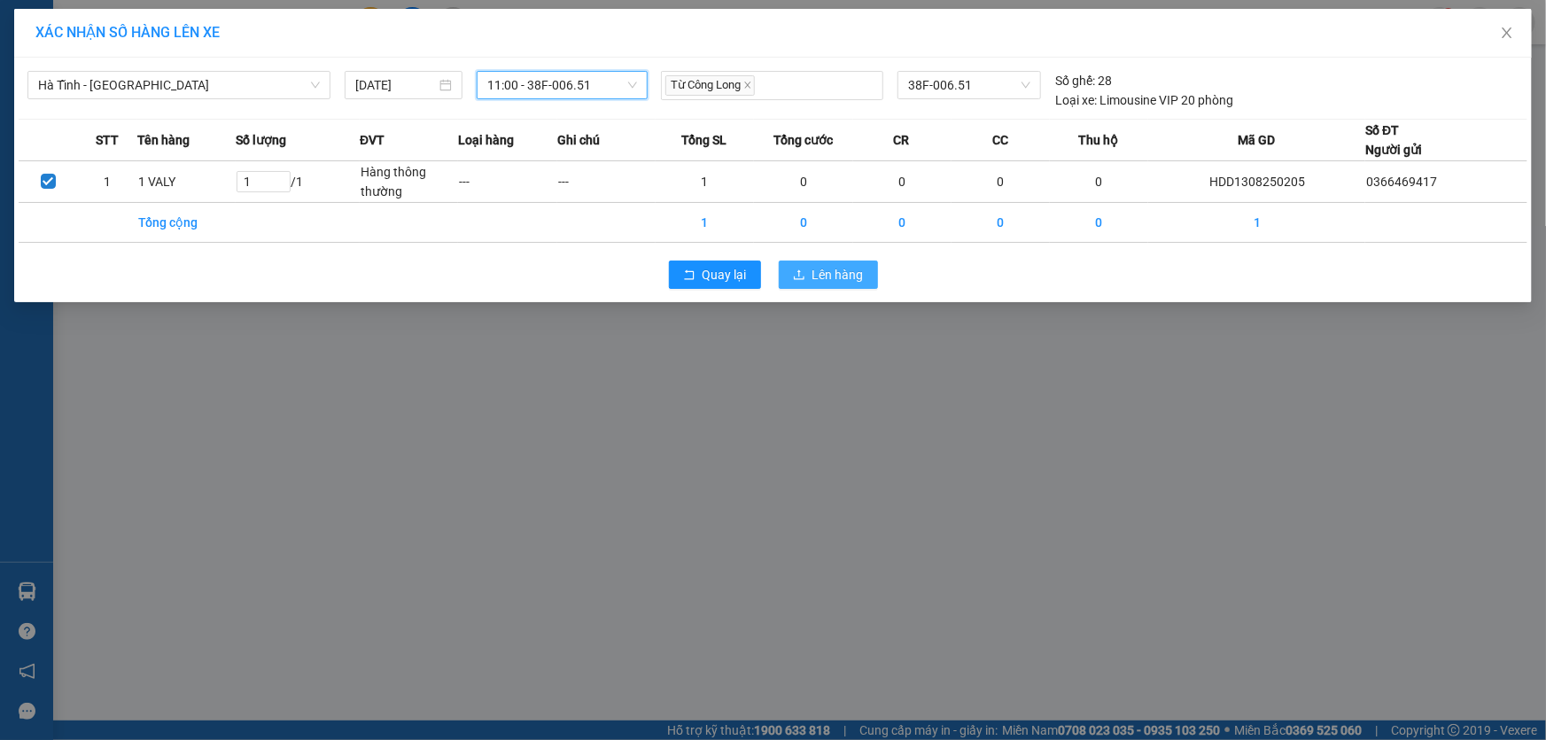
click at [817, 278] on span "Lên hàng" at bounding box center [837, 274] width 51 height 19
